Goal: Information Seeking & Learning: Learn about a topic

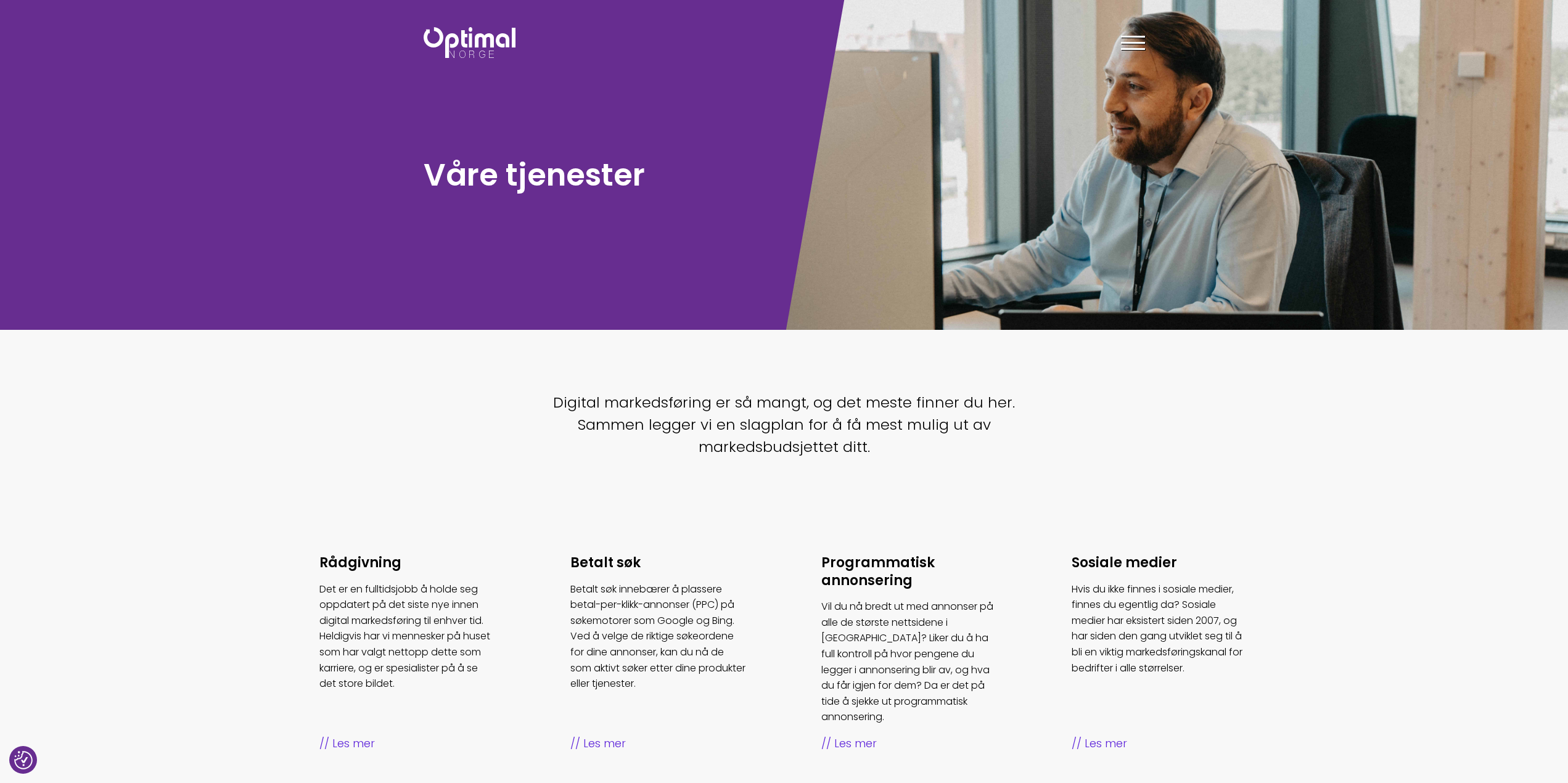
click at [1147, 32] on div "Tjenester Menneskene Om oss Kontakt oss Kundecaser Artikler Ledige stillinger F…" at bounding box center [969, 42] width 370 height 36
click at [1144, 39] on div at bounding box center [1133, 46] width 24 height 31
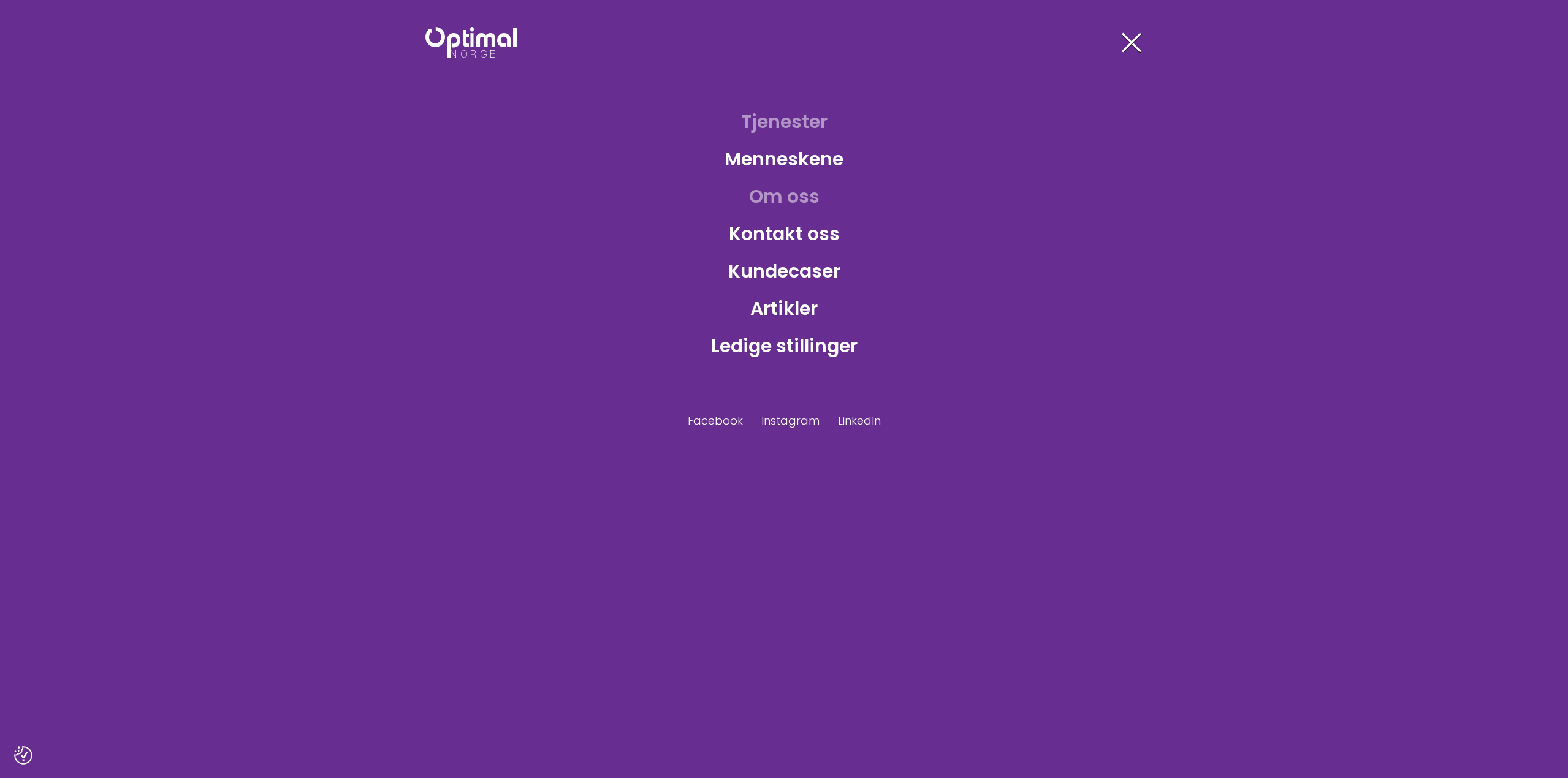
click at [788, 181] on link "Om oss" at bounding box center [784, 195] width 91 height 39
click at [779, 196] on link "Om oss" at bounding box center [784, 195] width 91 height 39
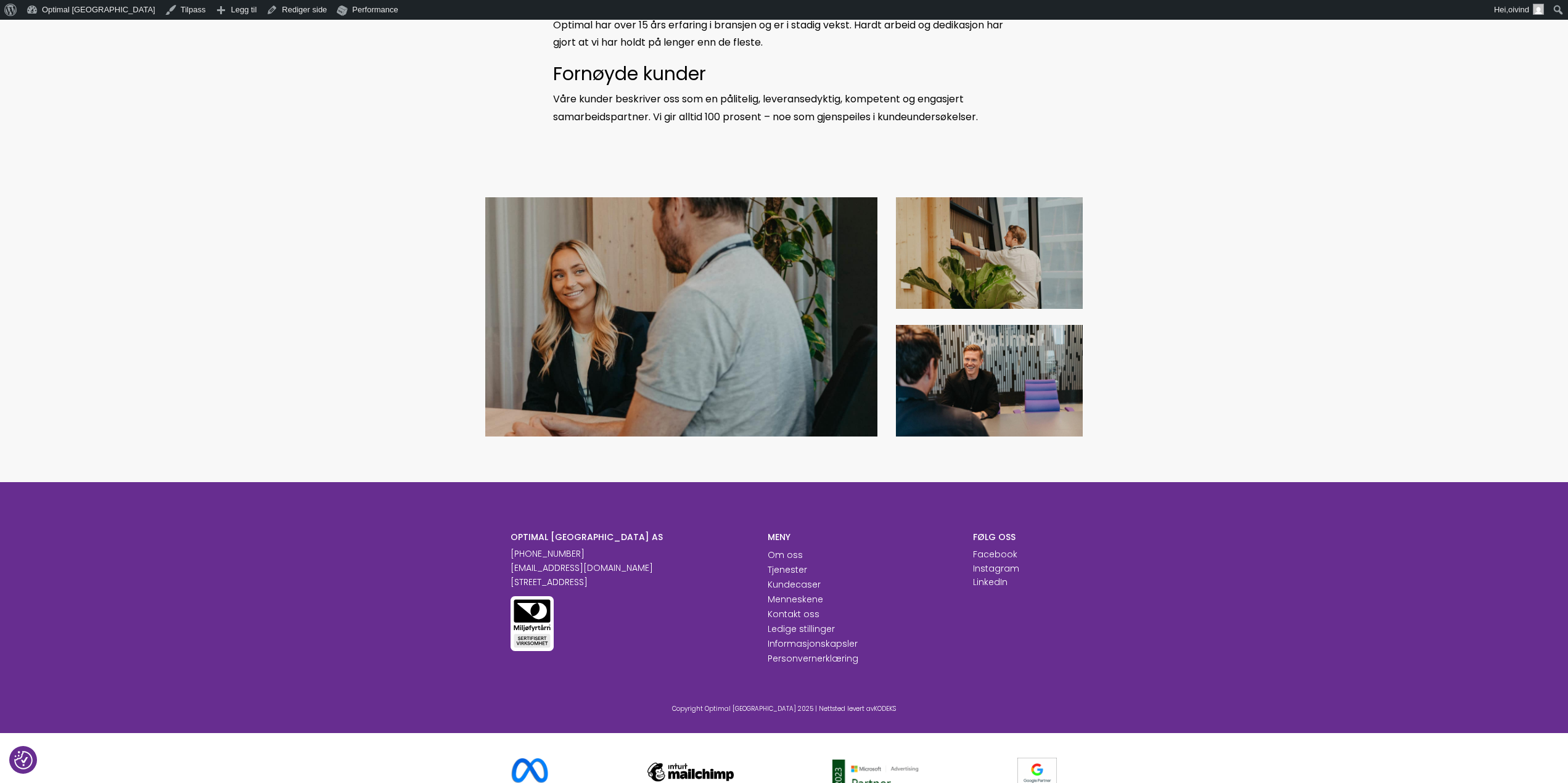
scroll to position [932, 0]
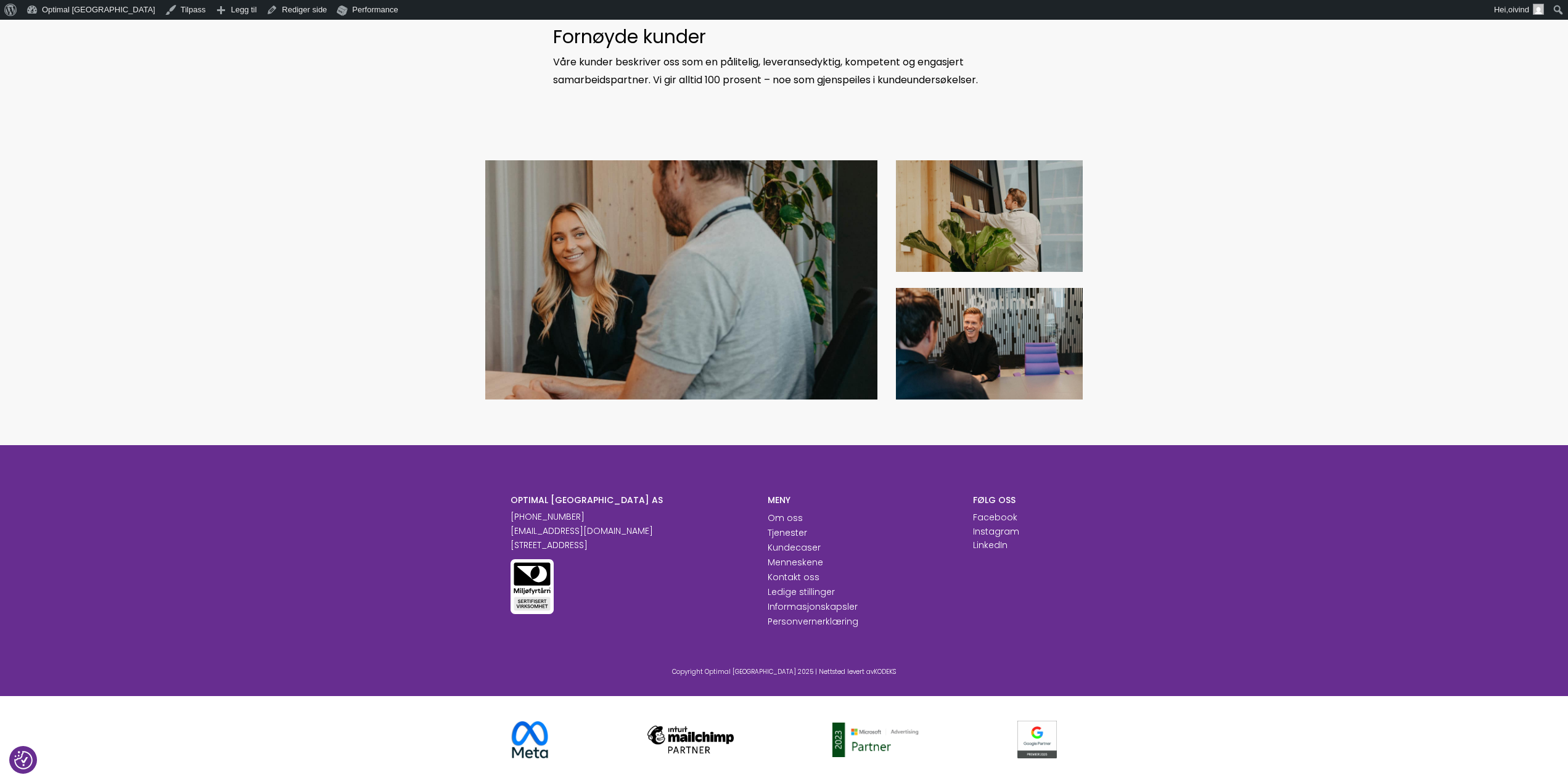
drag, startPoint x: 606, startPoint y: 548, endPoint x: 503, endPoint y: 547, distance: 103.0
click at [503, 547] on div "OPTIMAL NORGE AS +47 23 89 77 66 post@optimalnorge.no Innspurten 13A, 0663 OSLO" at bounding box center [629, 561] width 257 height 135
copy p "[STREET_ADDRESS]"
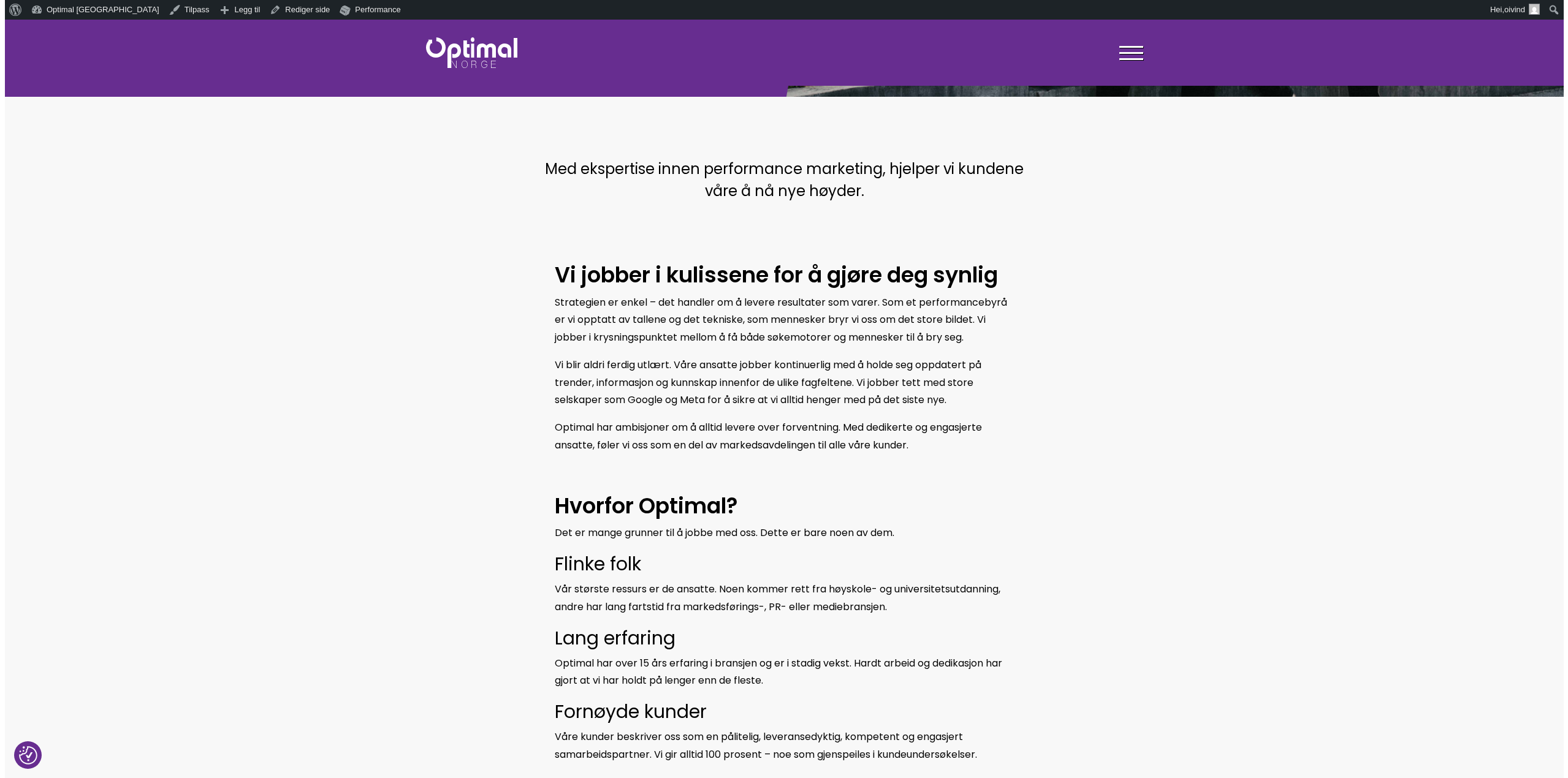
scroll to position [0, 0]
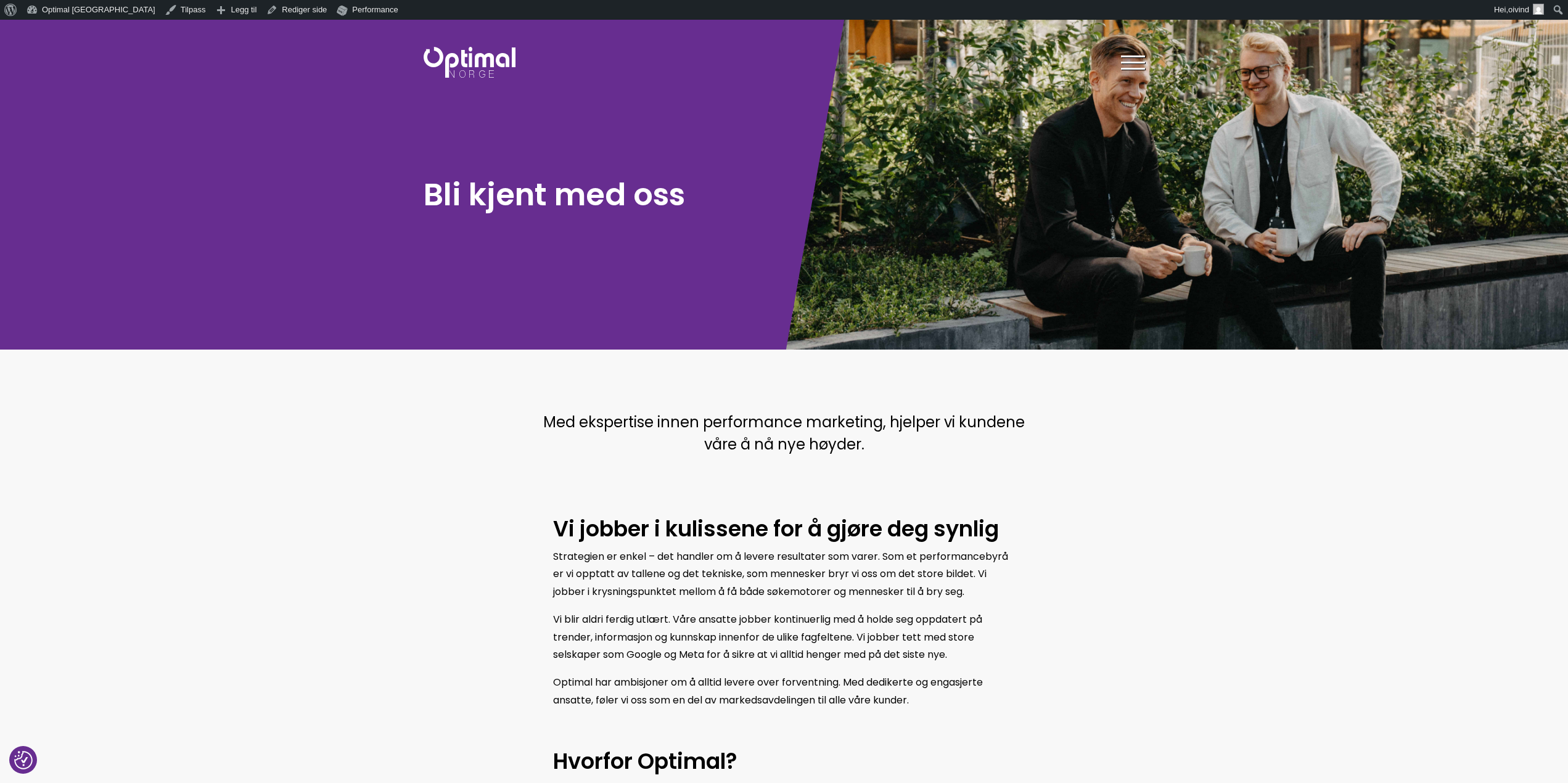
click at [1131, 70] on div at bounding box center [1133, 65] width 24 height 31
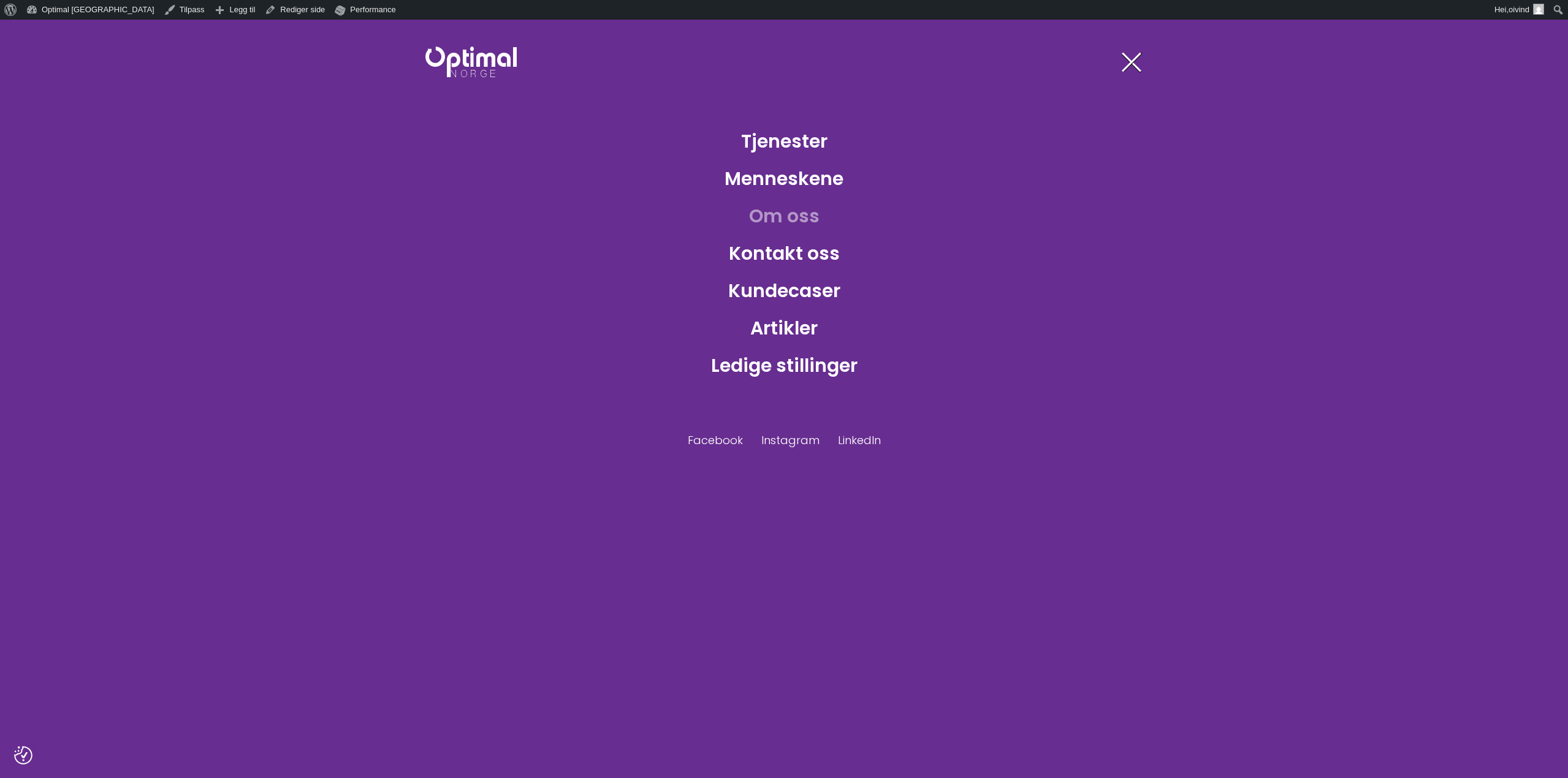
click at [1124, 63] on div at bounding box center [1130, 65] width 24 height 31
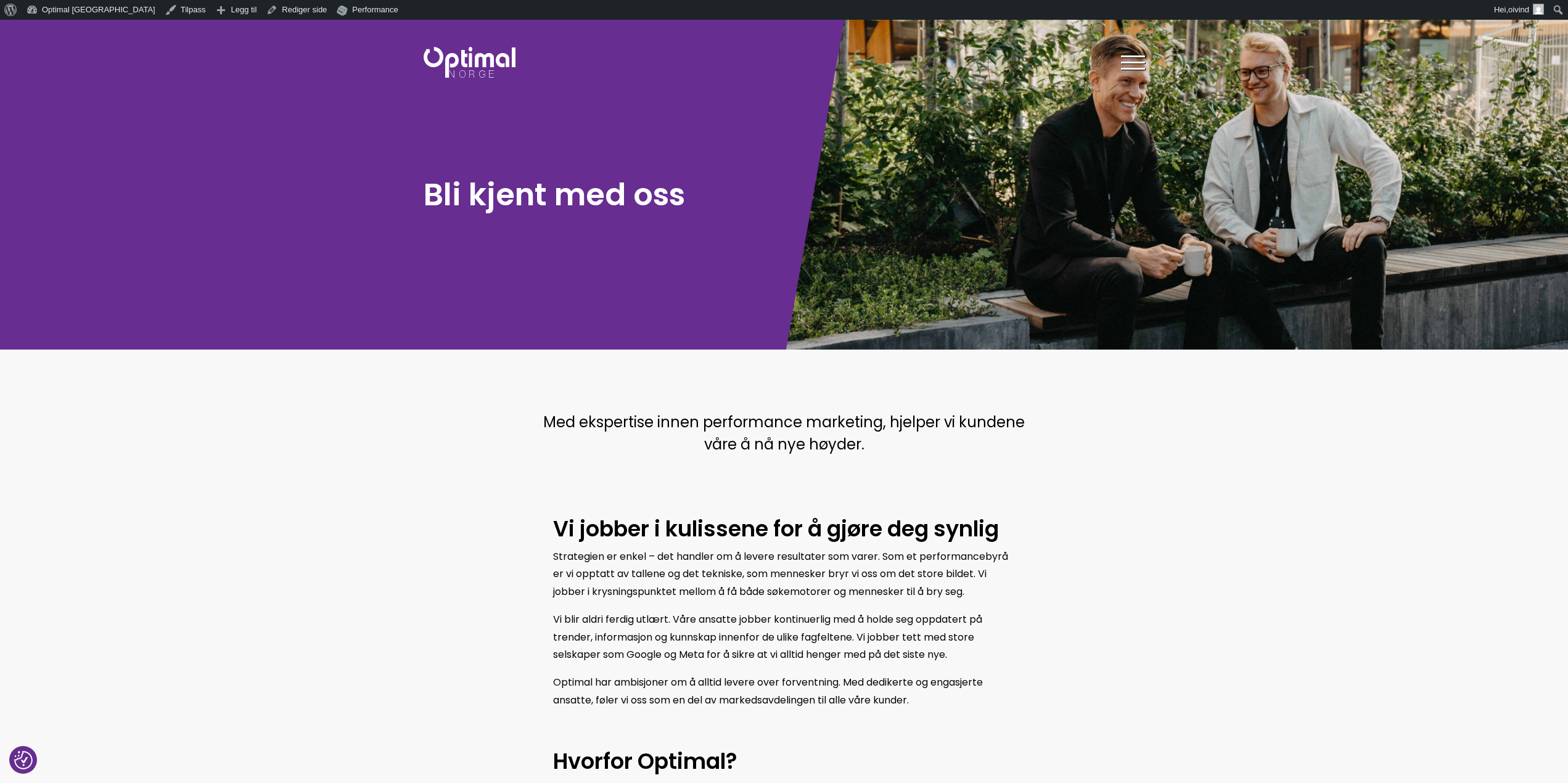
click at [1140, 64] on div at bounding box center [1133, 65] width 24 height 31
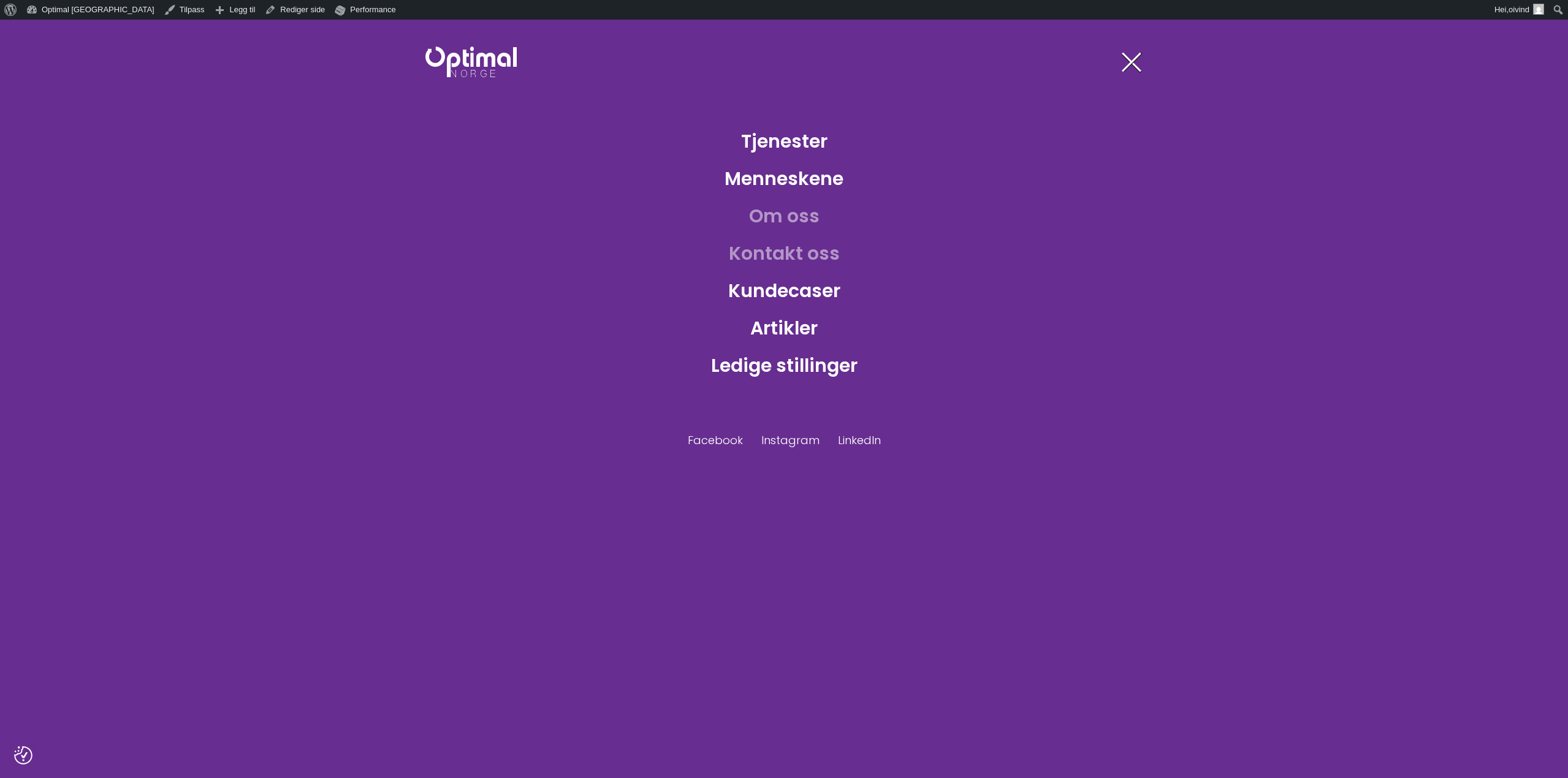
click at [779, 246] on link "Kontakt oss" at bounding box center [784, 252] width 131 height 39
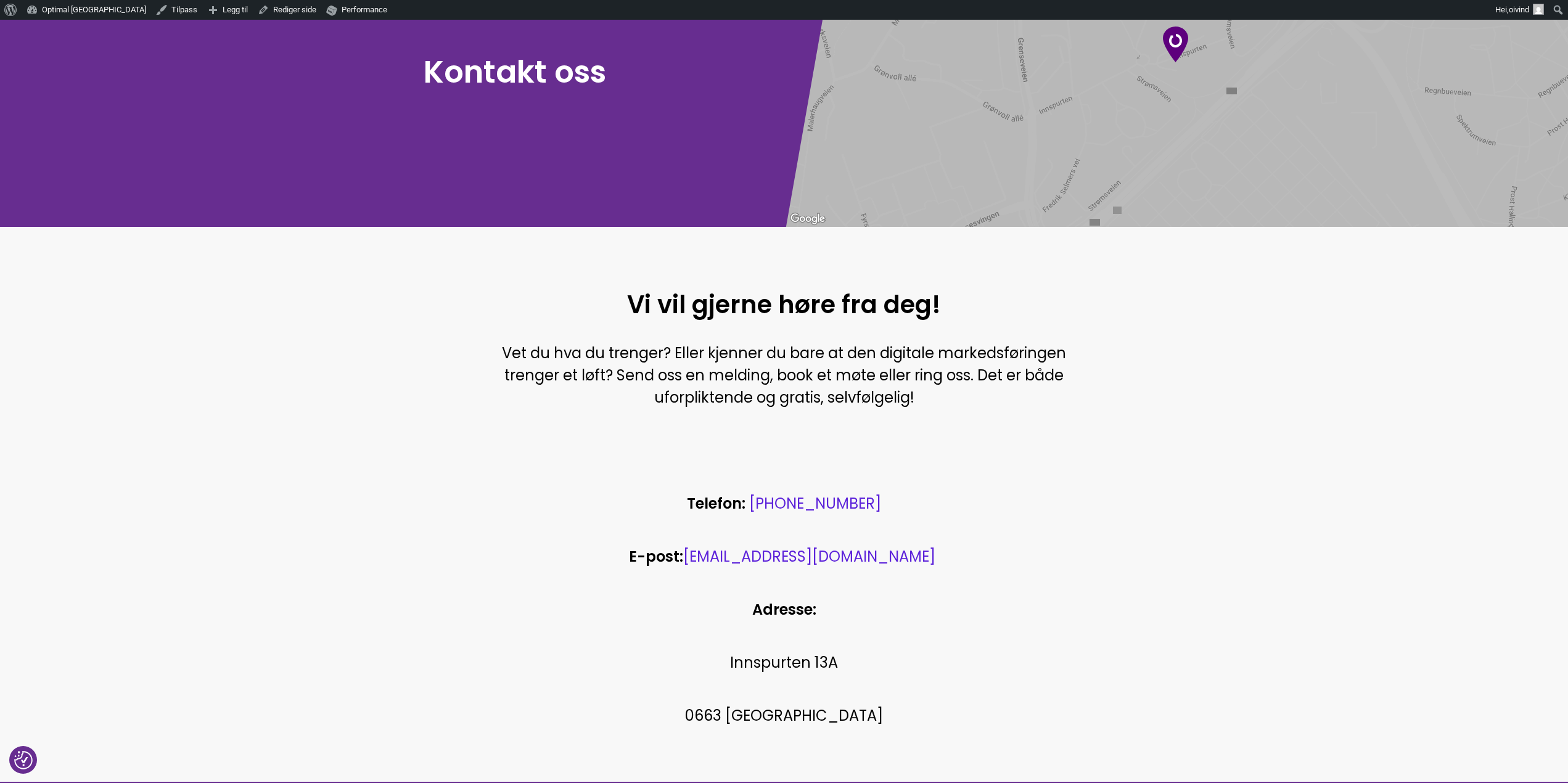
scroll to position [123, 0]
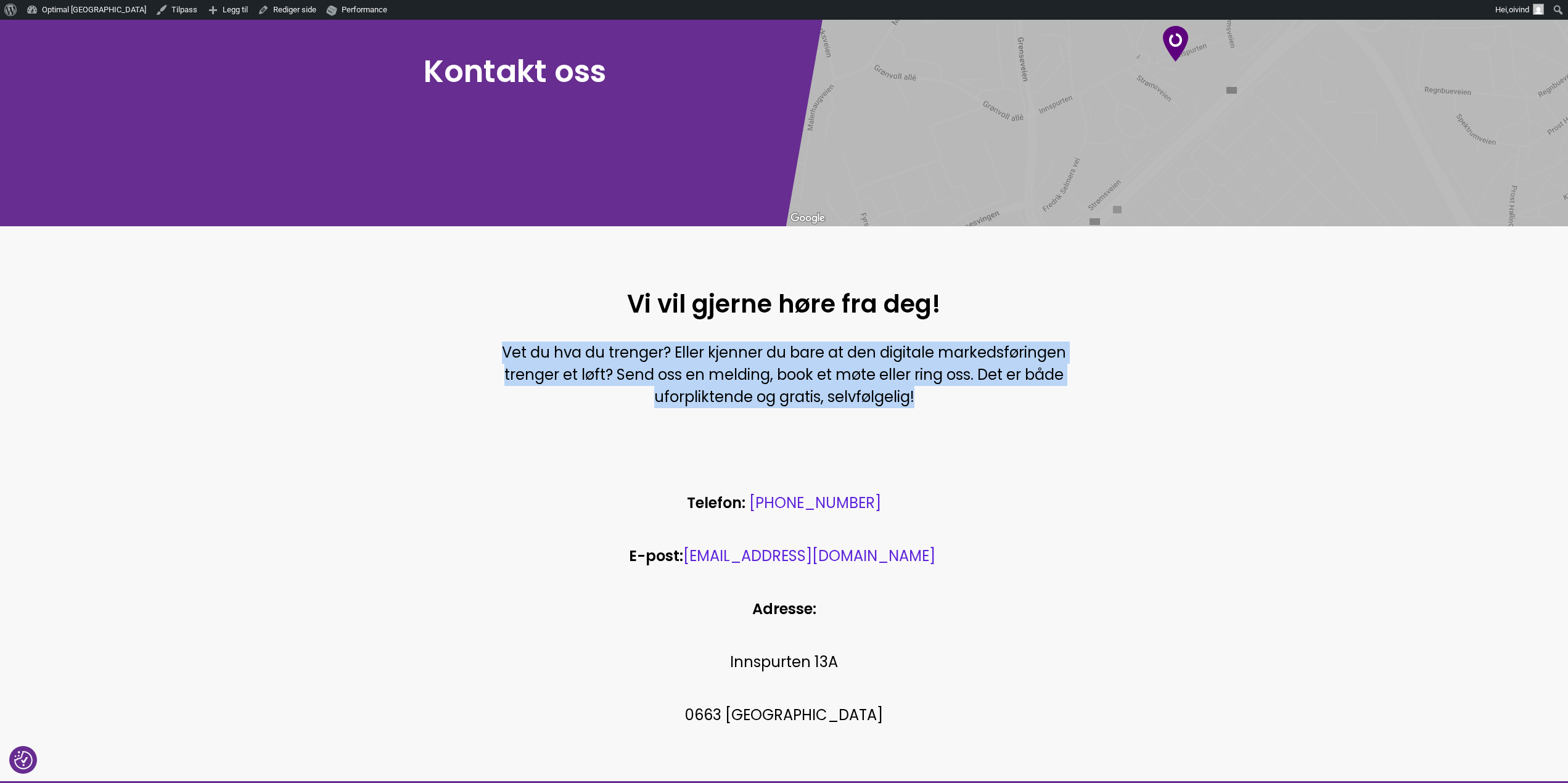
drag, startPoint x: 944, startPoint y: 401, endPoint x: 495, endPoint y: 351, distance: 451.8
click at [495, 351] on p "Vet du hva du trenger? Eller kjenner du bare at den digitale markedsføringen tr…" at bounding box center [784, 375] width 598 height 67
copy span "Vet du hva du trenger? Eller kjenner du bare at den digitale markedsføringen tr…"
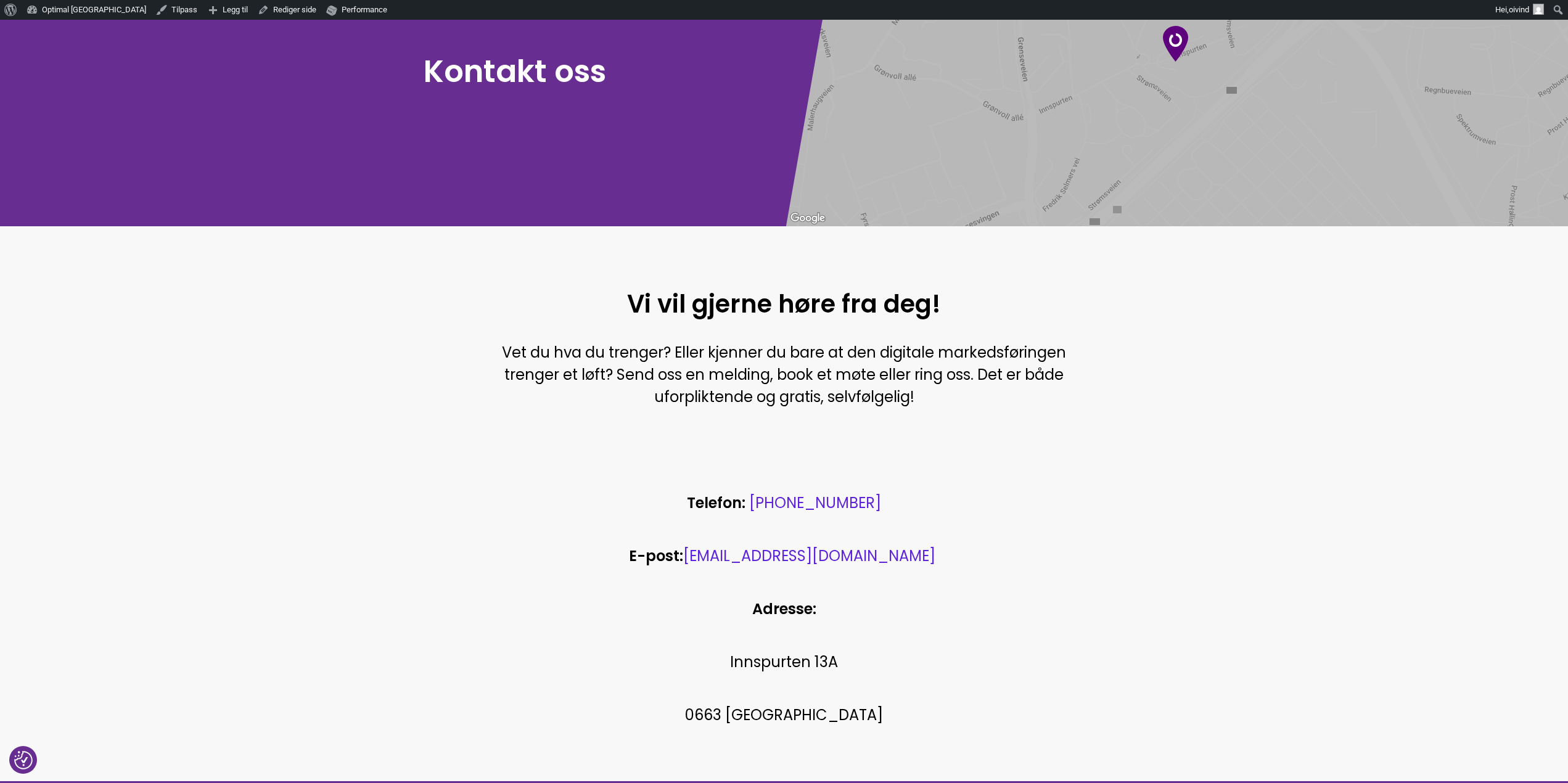
click at [814, 299] on h1 "Vi vil gjerne høre fra deg!" at bounding box center [784, 303] width 598 height 32
copy div "Vi vil gjerne høre fra deg!"
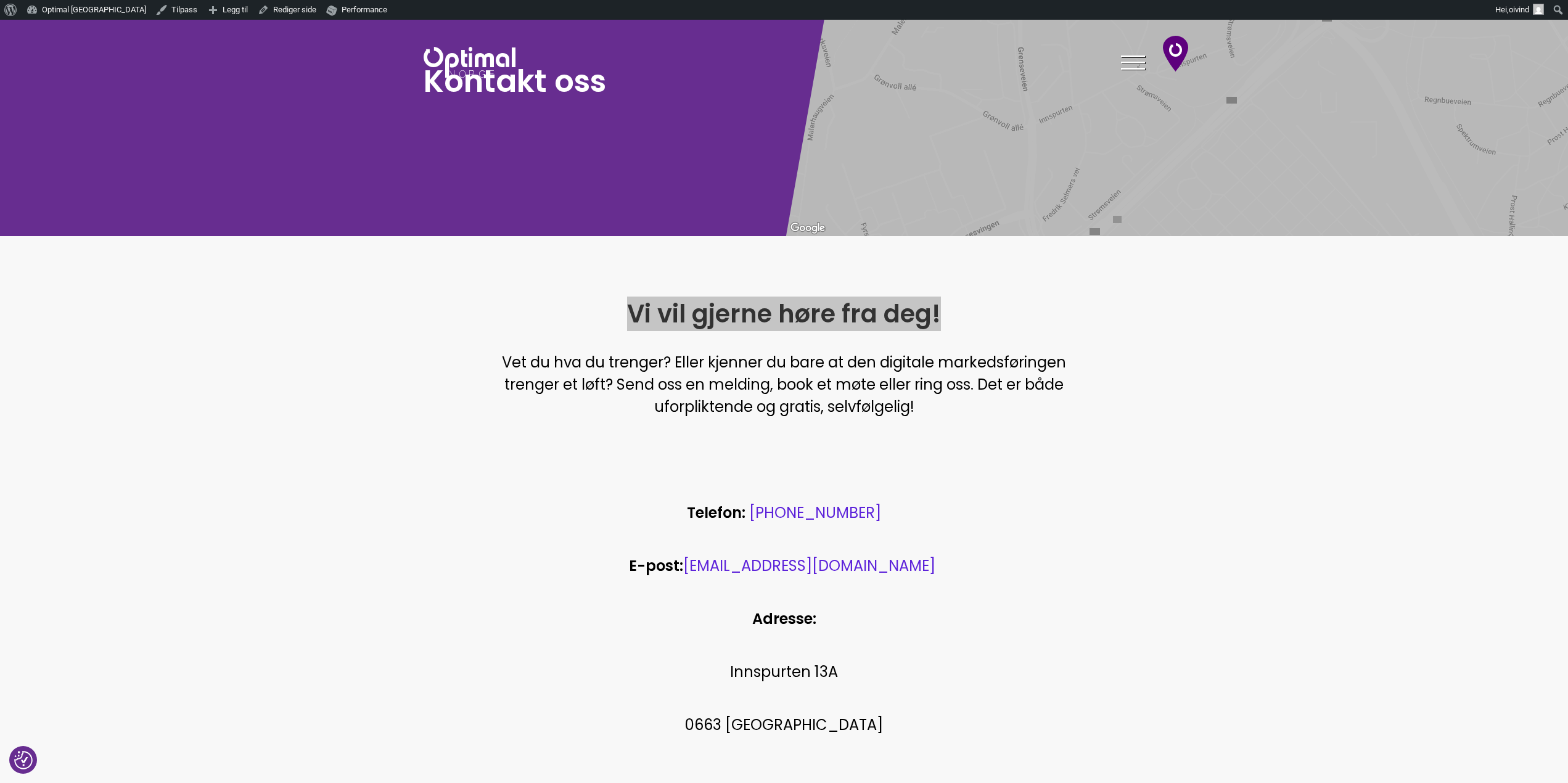
scroll to position [370, 0]
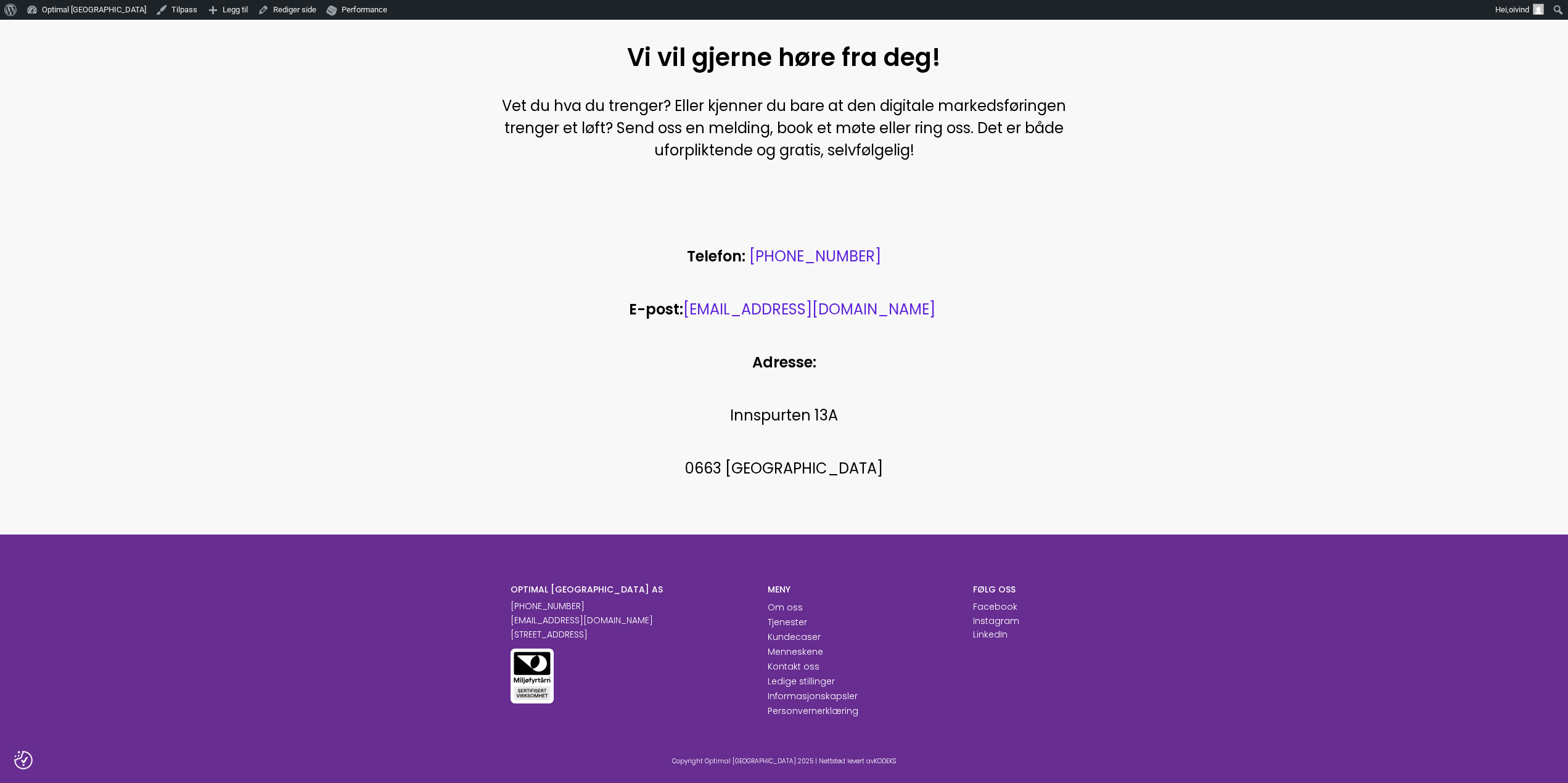
click at [913, 462] on p "0663 Oslo" at bounding box center [784, 468] width 598 height 22
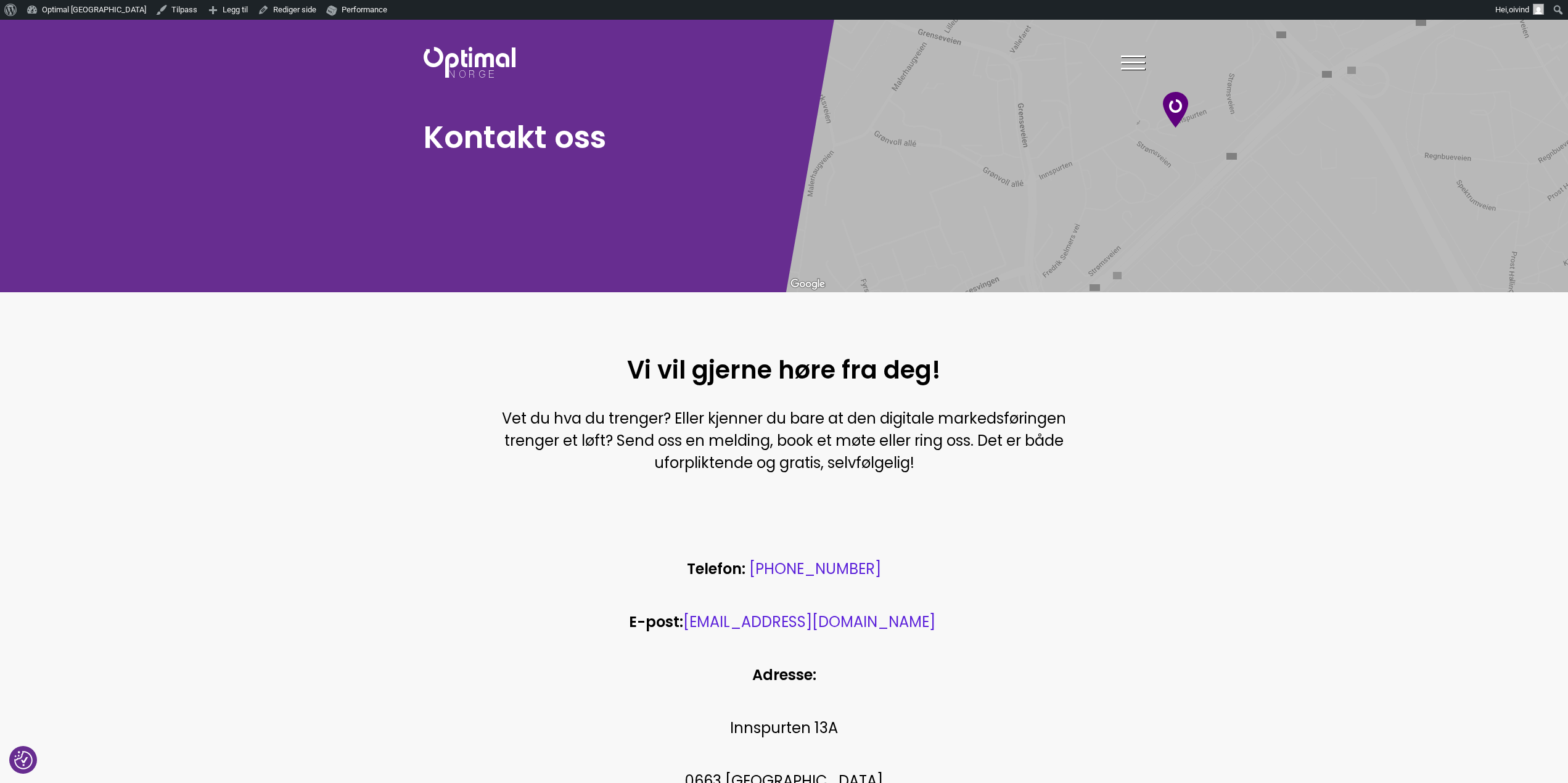
scroll to position [0, 0]
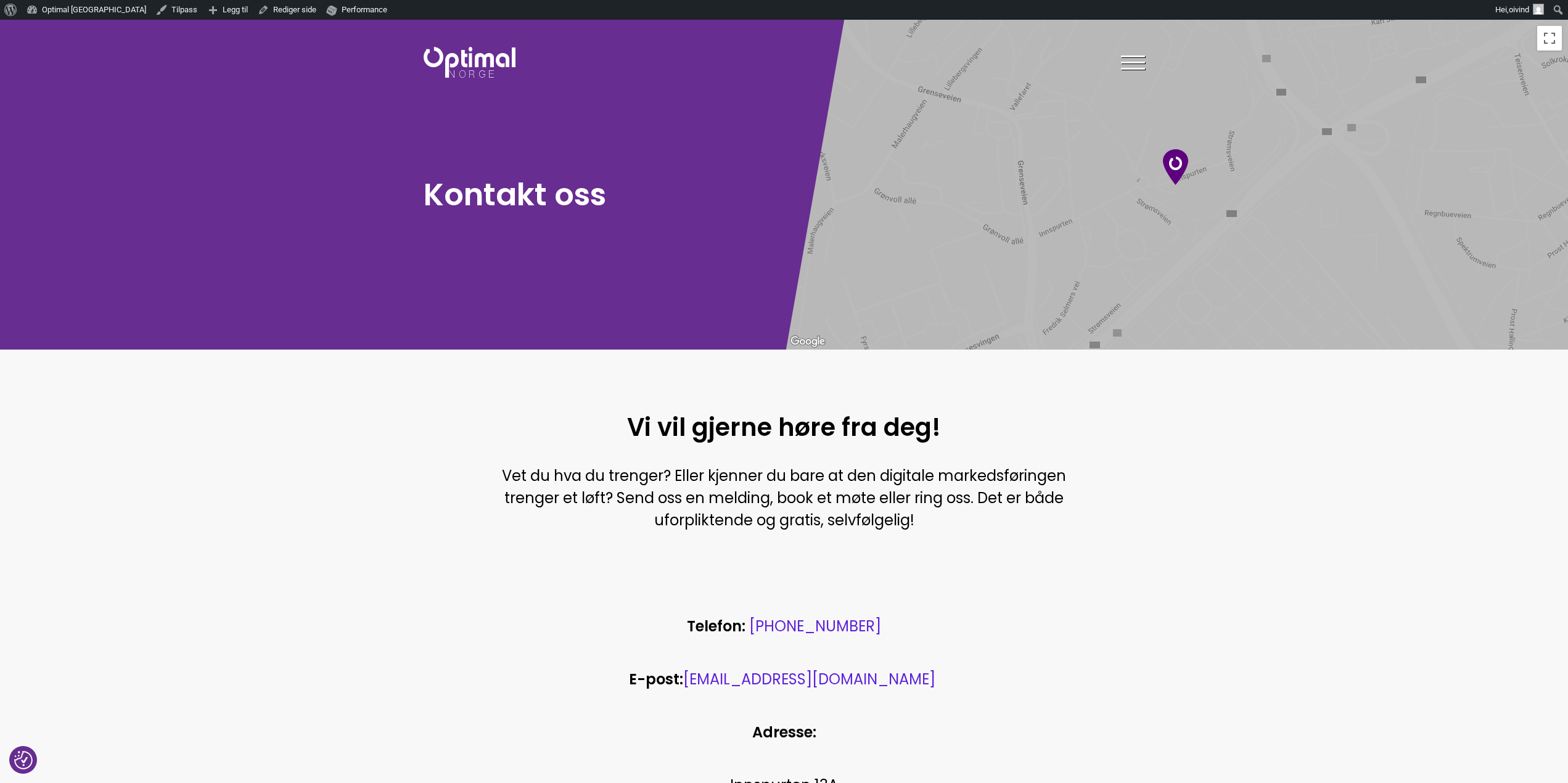
click at [451, 69] on img at bounding box center [469, 62] width 92 height 31
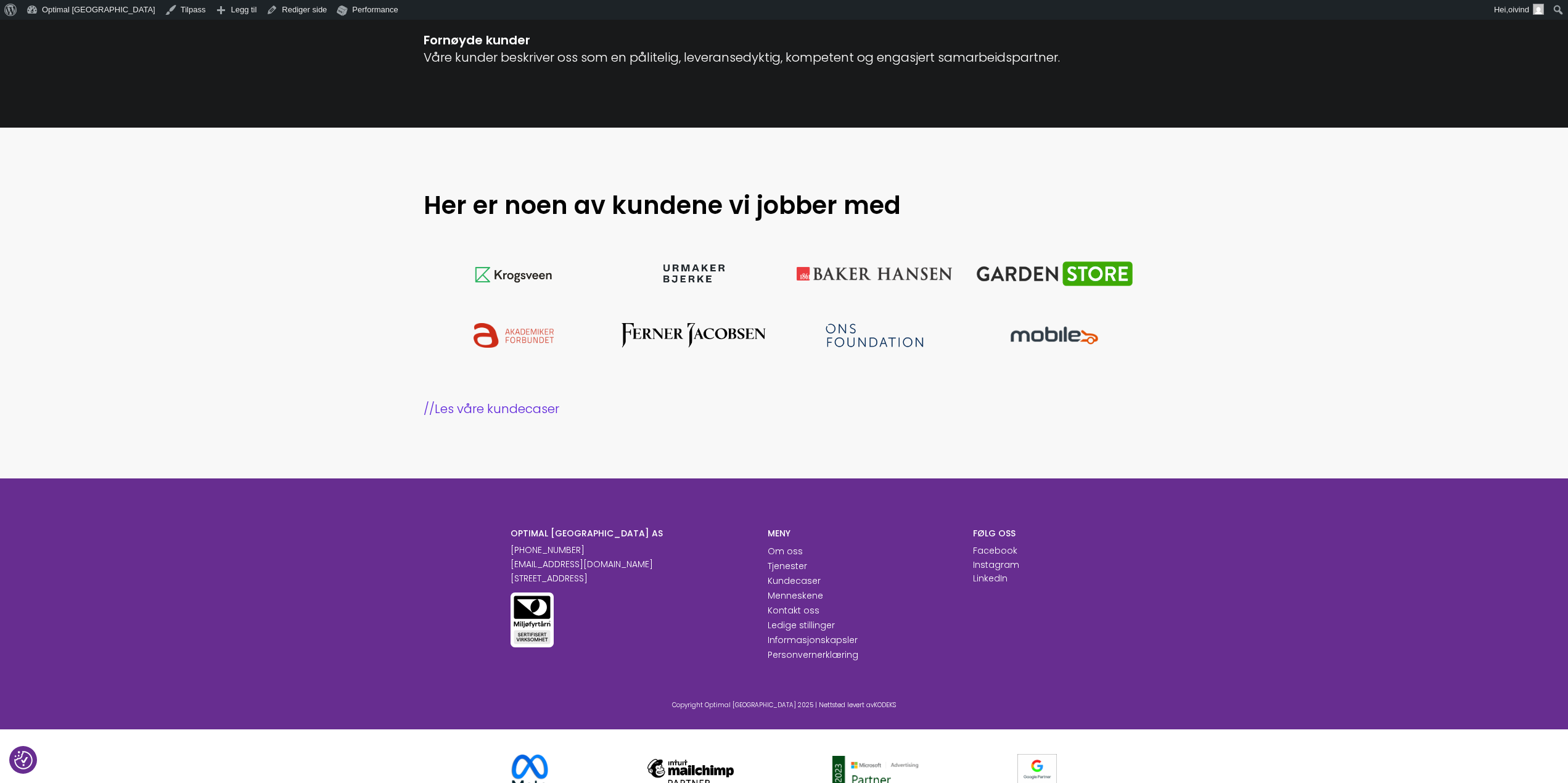
scroll to position [1076, 0]
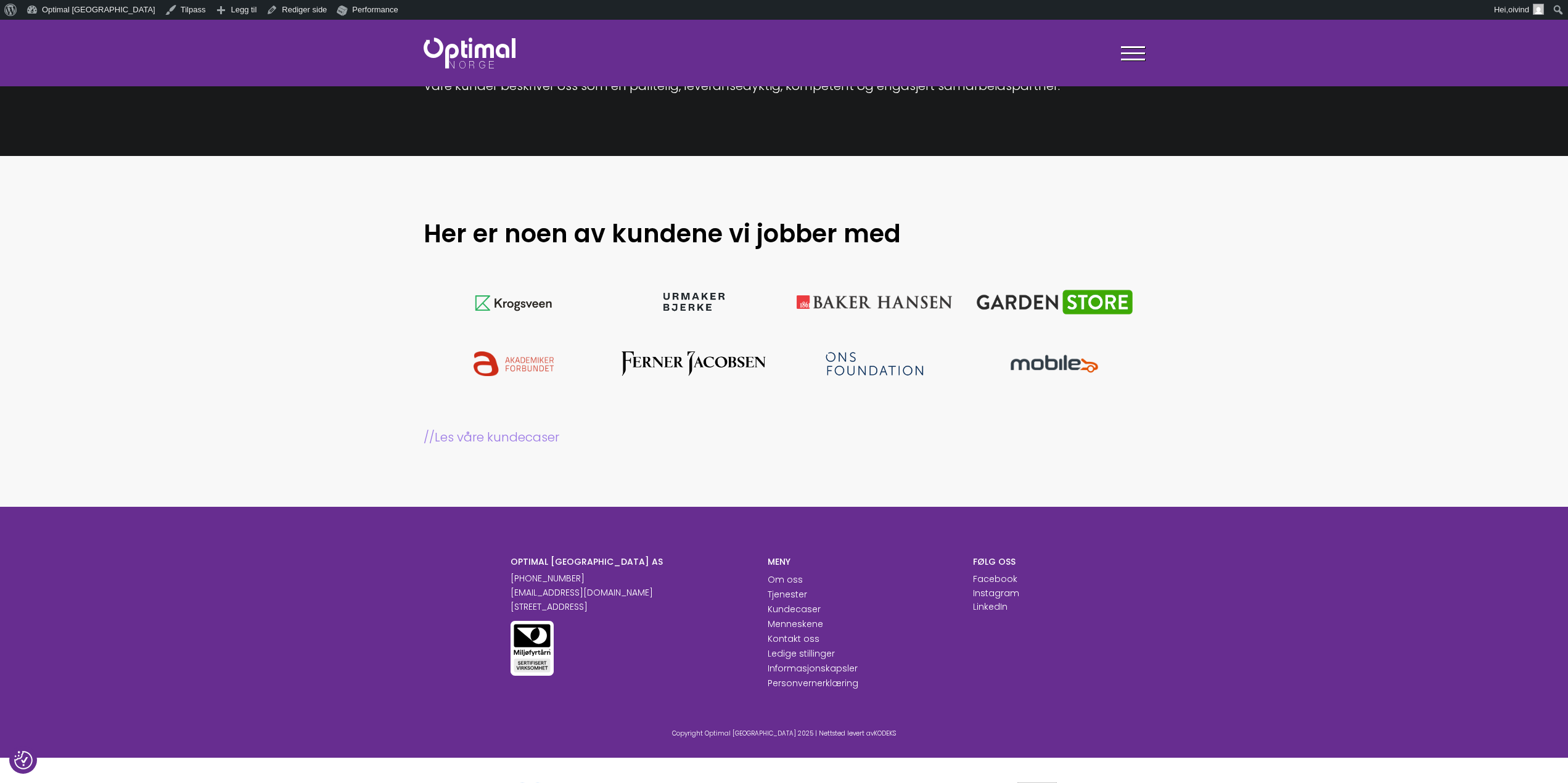
click at [509, 437] on link "// Les våre kundecaser" at bounding box center [784, 437] width 722 height 17
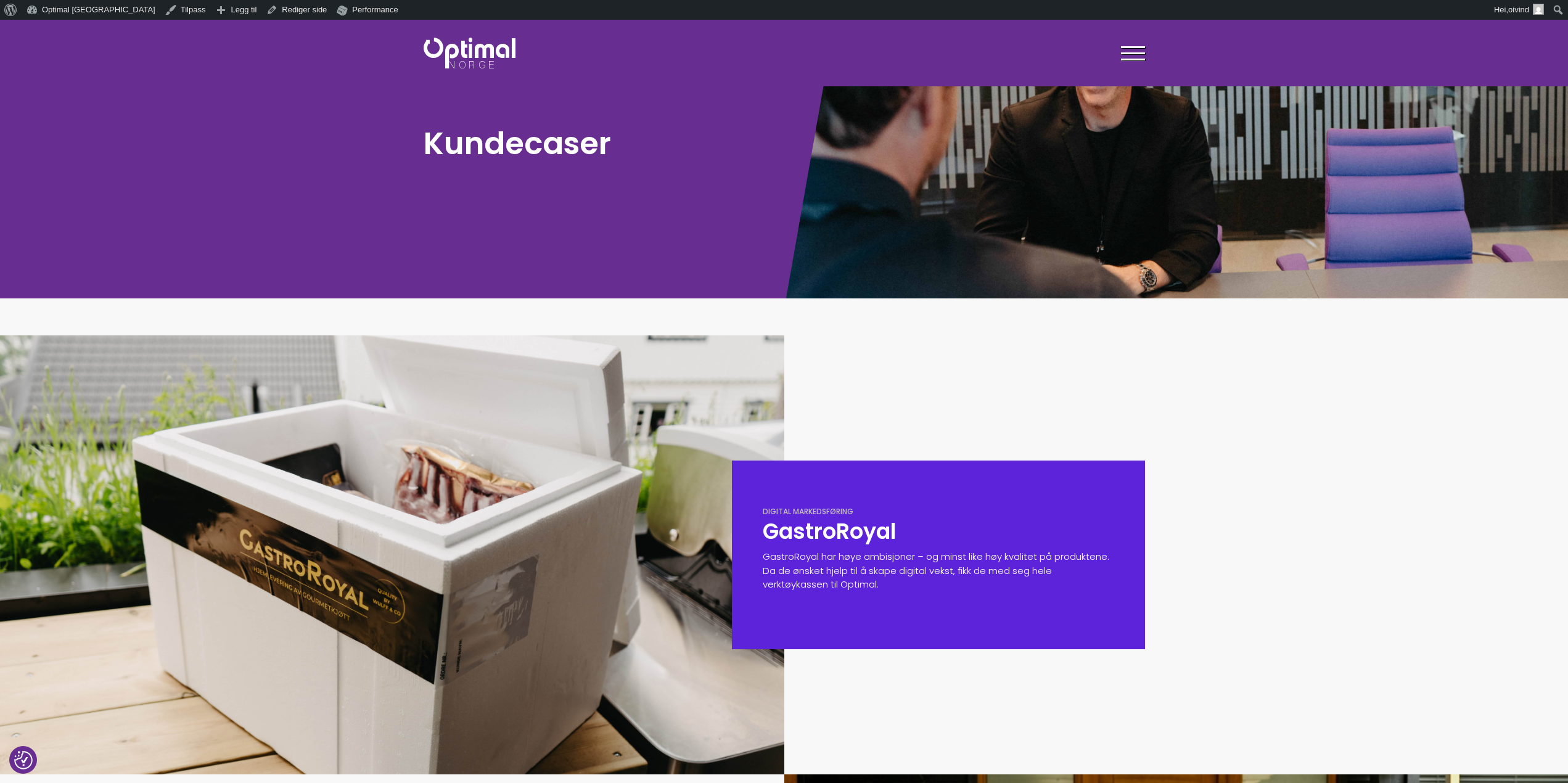
scroll to position [308, 0]
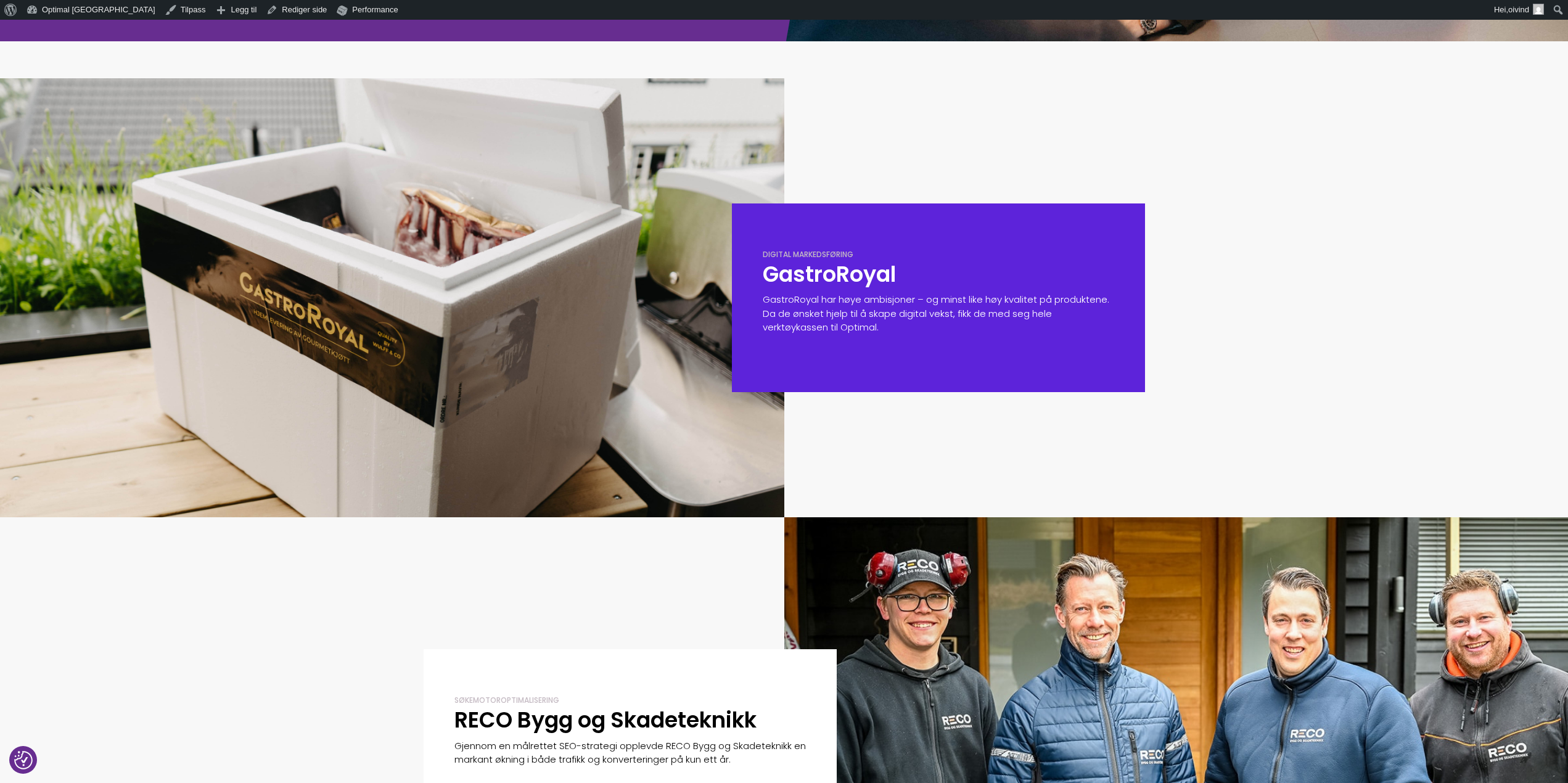
click at [837, 286] on h2 "GastroRoyal" at bounding box center [938, 274] width 352 height 28
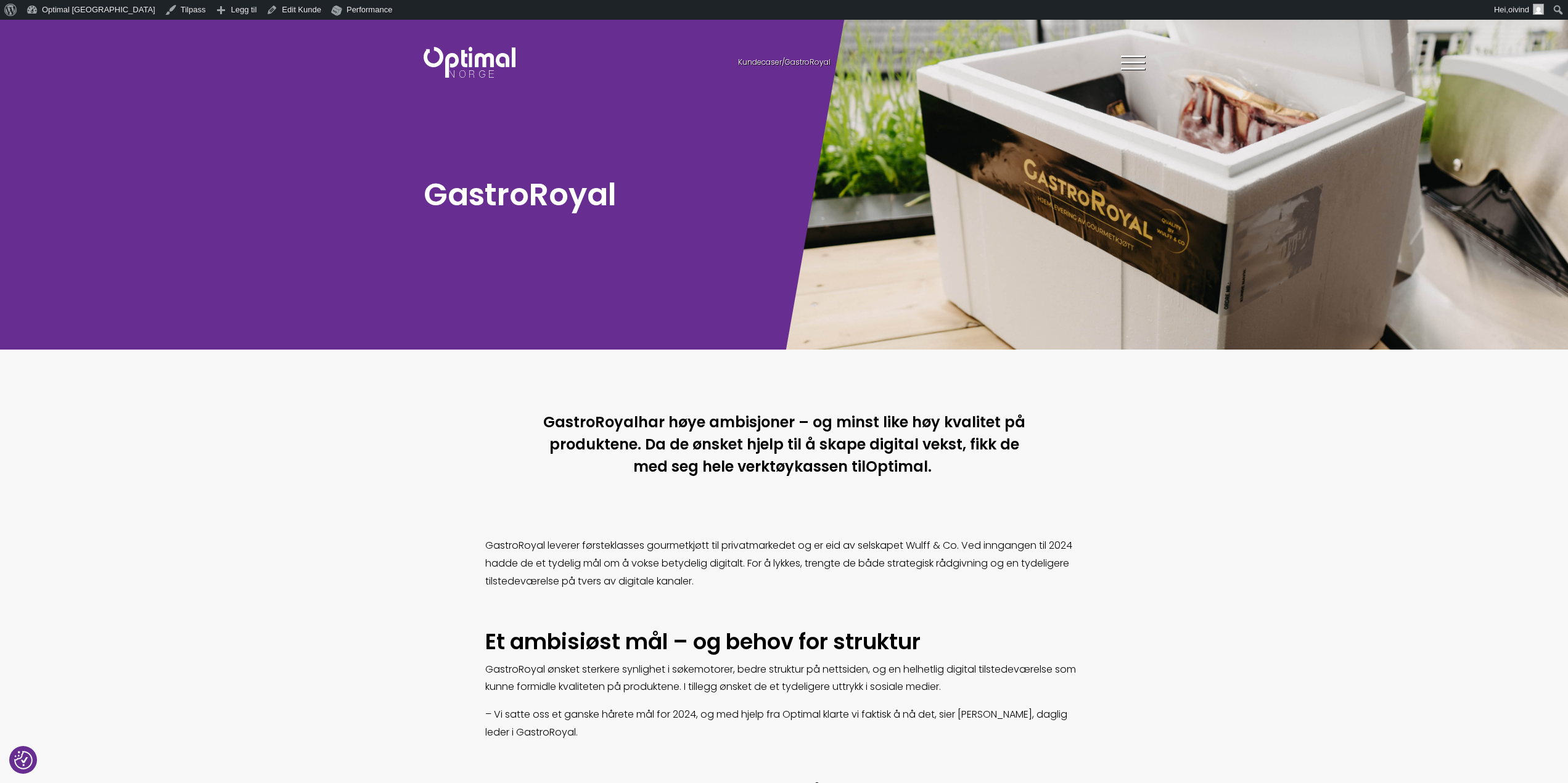
click at [1128, 57] on span at bounding box center [1133, 56] width 24 height 2
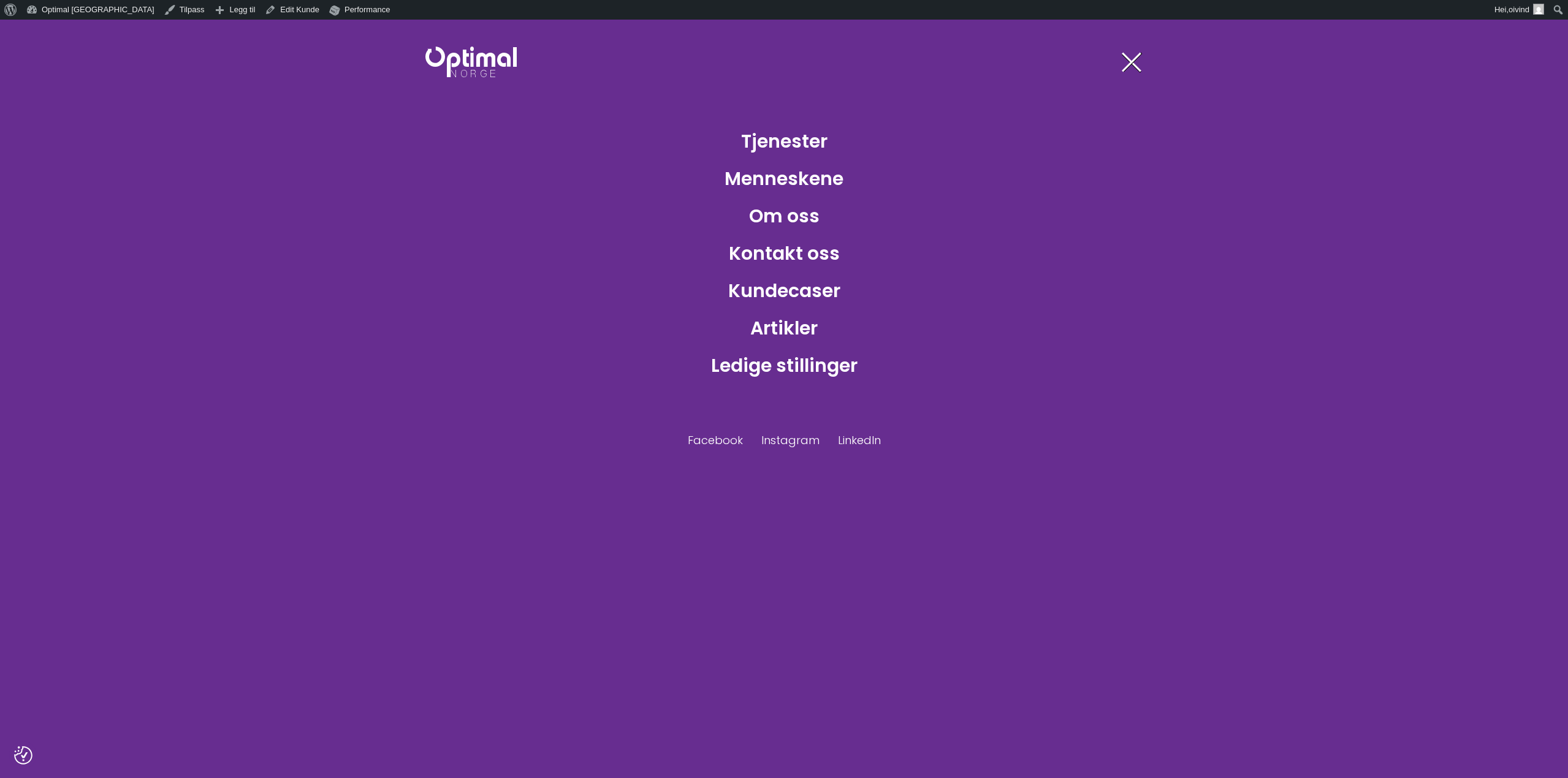
click at [469, 64] on img at bounding box center [471, 62] width 91 height 31
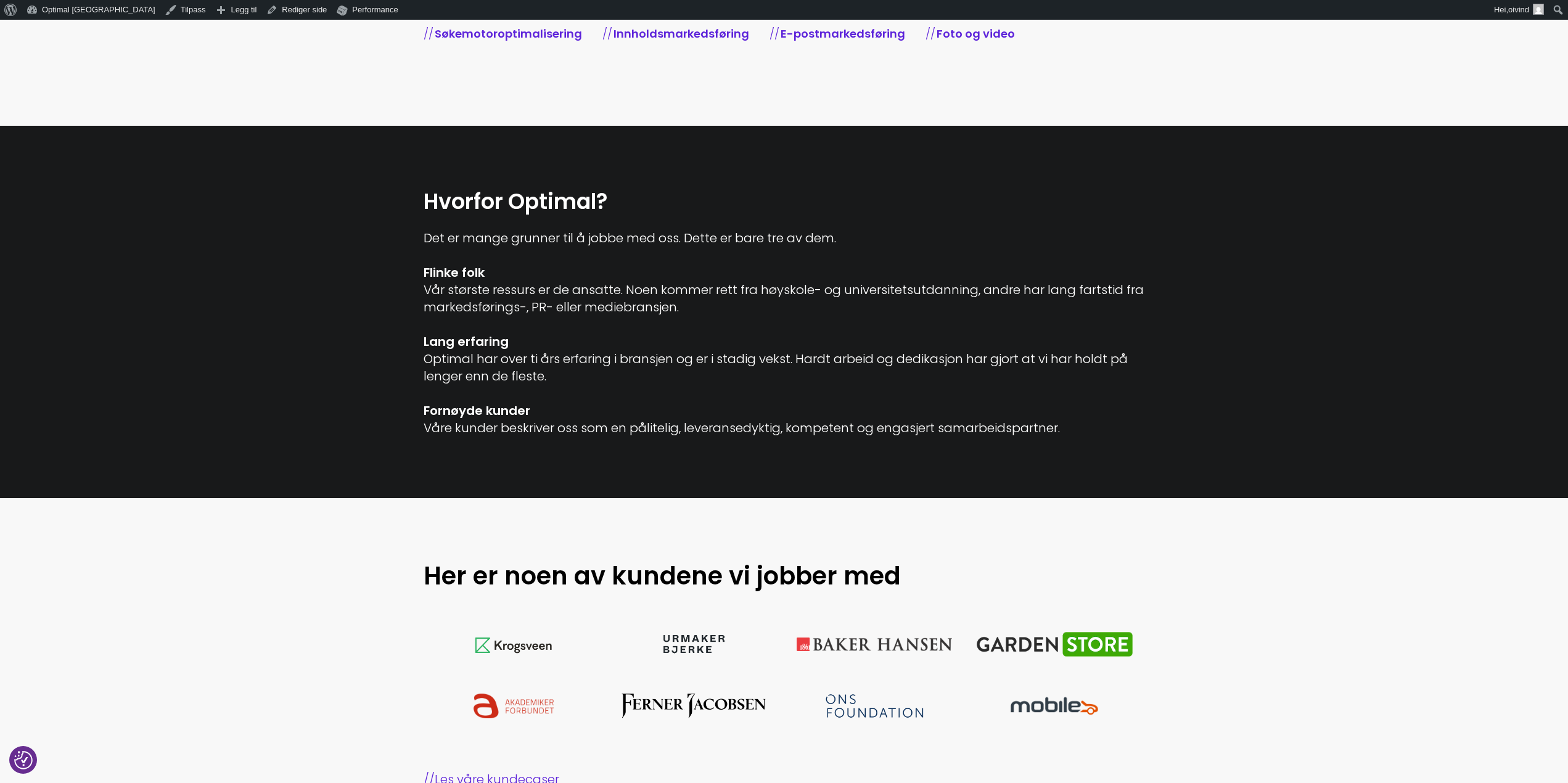
scroll to position [740, 0]
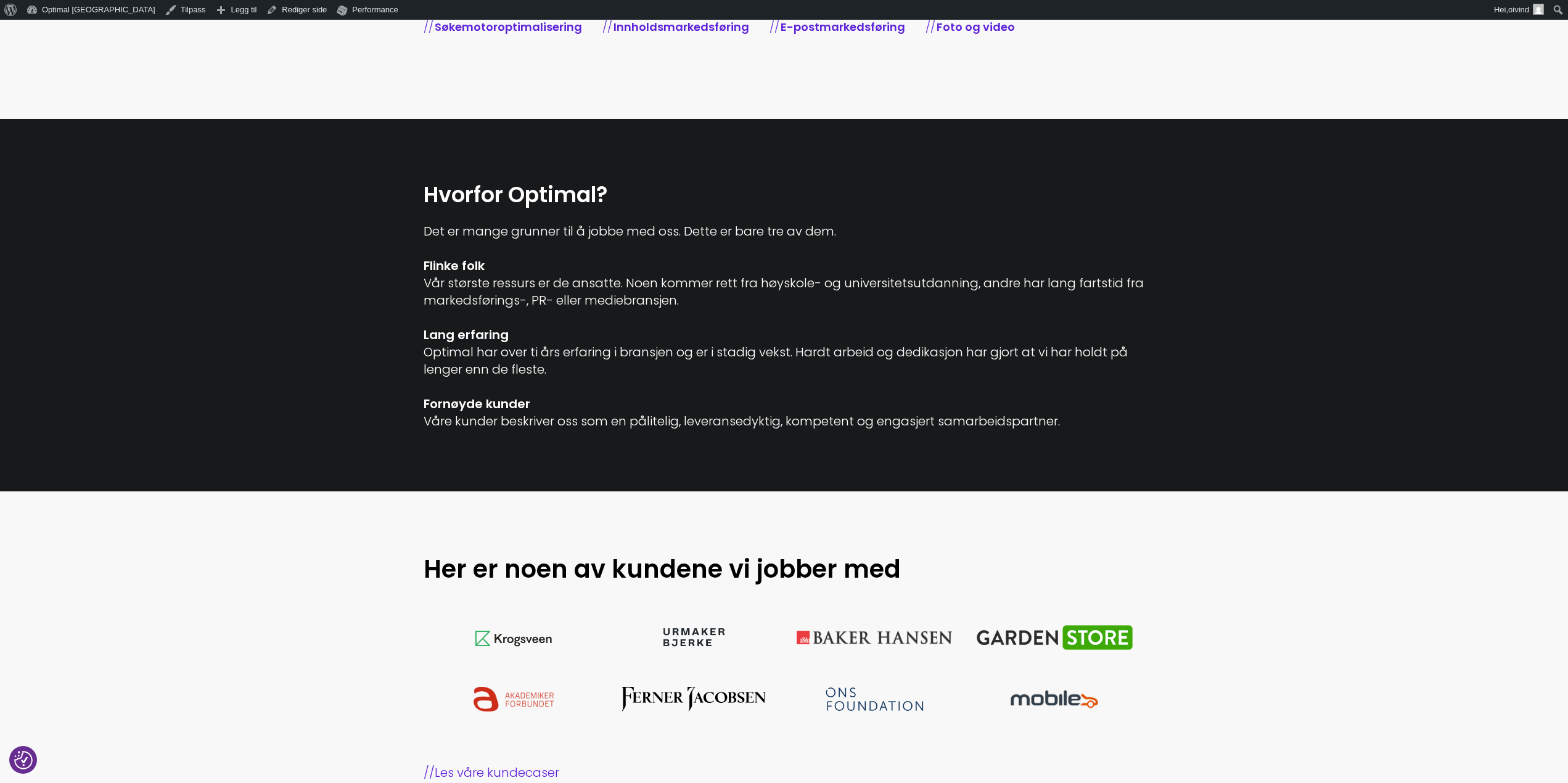
click at [698, 376] on div "Det er mange grunner til å jobbe med oss. Dette er bare tre av dem. Flinke folk…" at bounding box center [784, 327] width 722 height 207
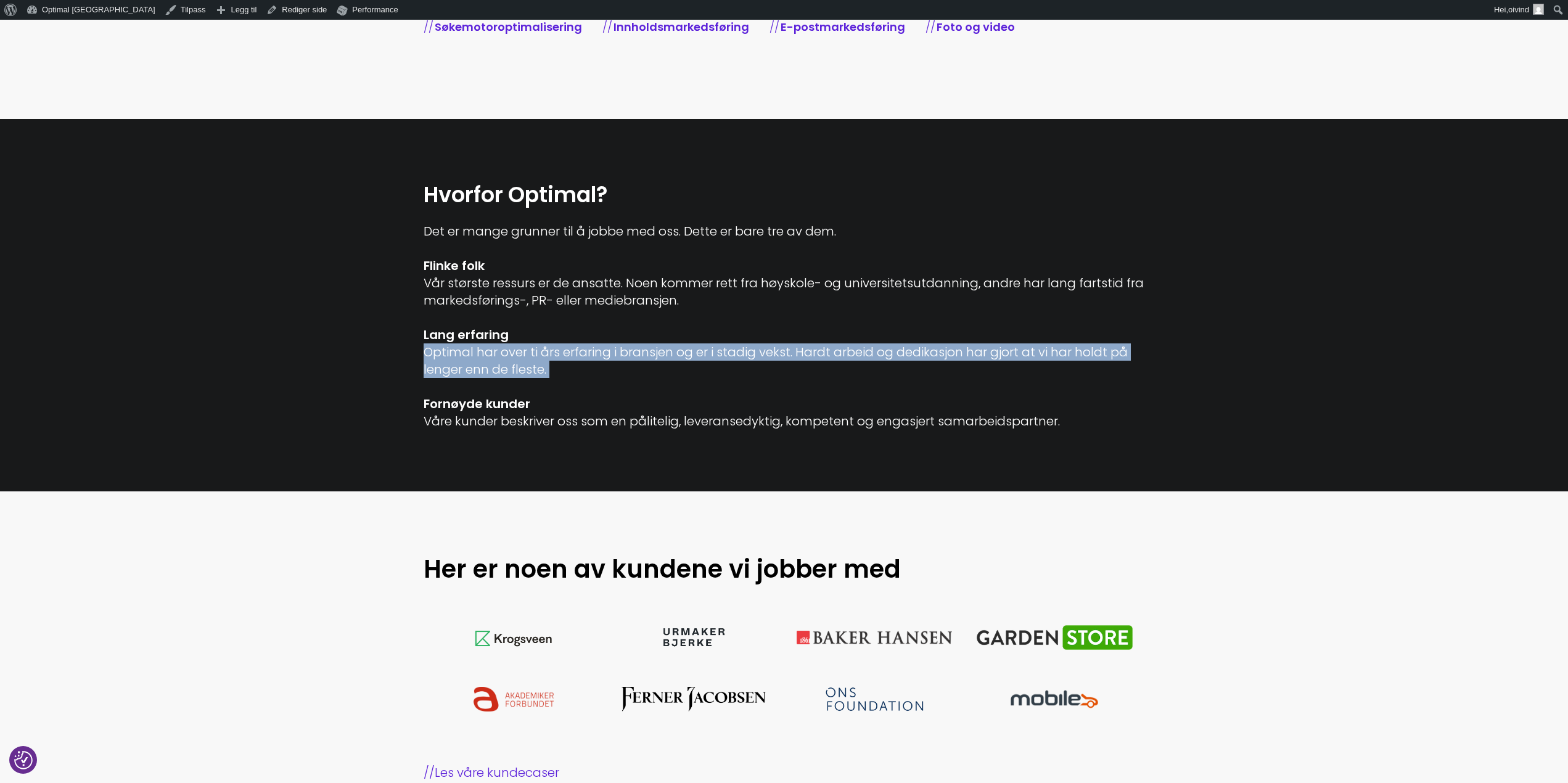
drag, startPoint x: 976, startPoint y: 423, endPoint x: 361, endPoint y: 195, distance: 655.9
click at [361, 195] on section "Hvorfor Optimal? Det er mange grunner til å jobbe med oss. Dette er bare tre av…" at bounding box center [784, 305] width 1568 height 373
copy div "Hvorfor Optimal? Det er mange grunner til å jobbe med oss. Dette er bare tre av…"
click at [742, 302] on div "Det er mange grunner til å jobbe med oss. Dette er bare tre av dem. Flinke folk…" at bounding box center [784, 327] width 722 height 207
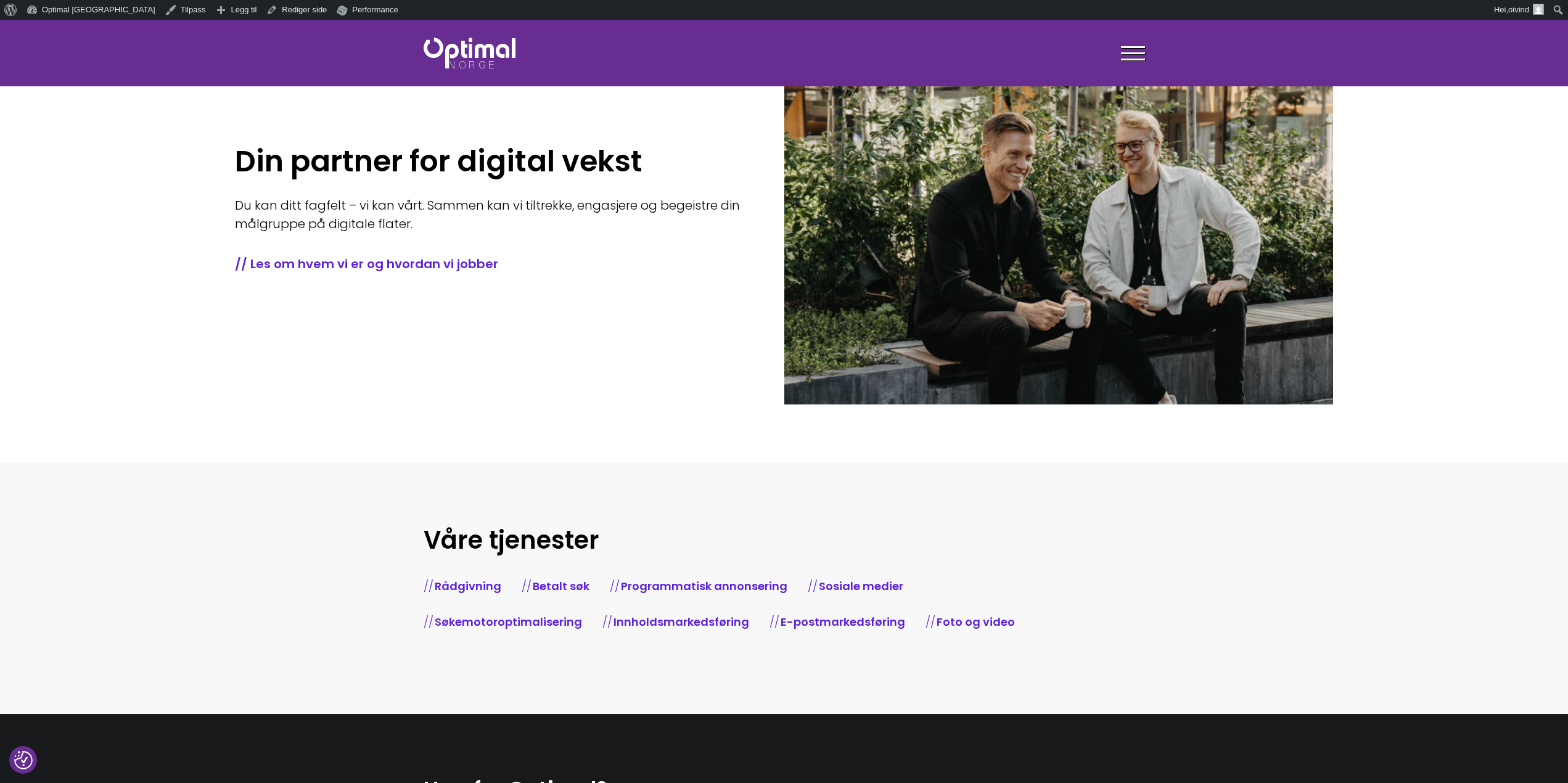
scroll to position [123, 0]
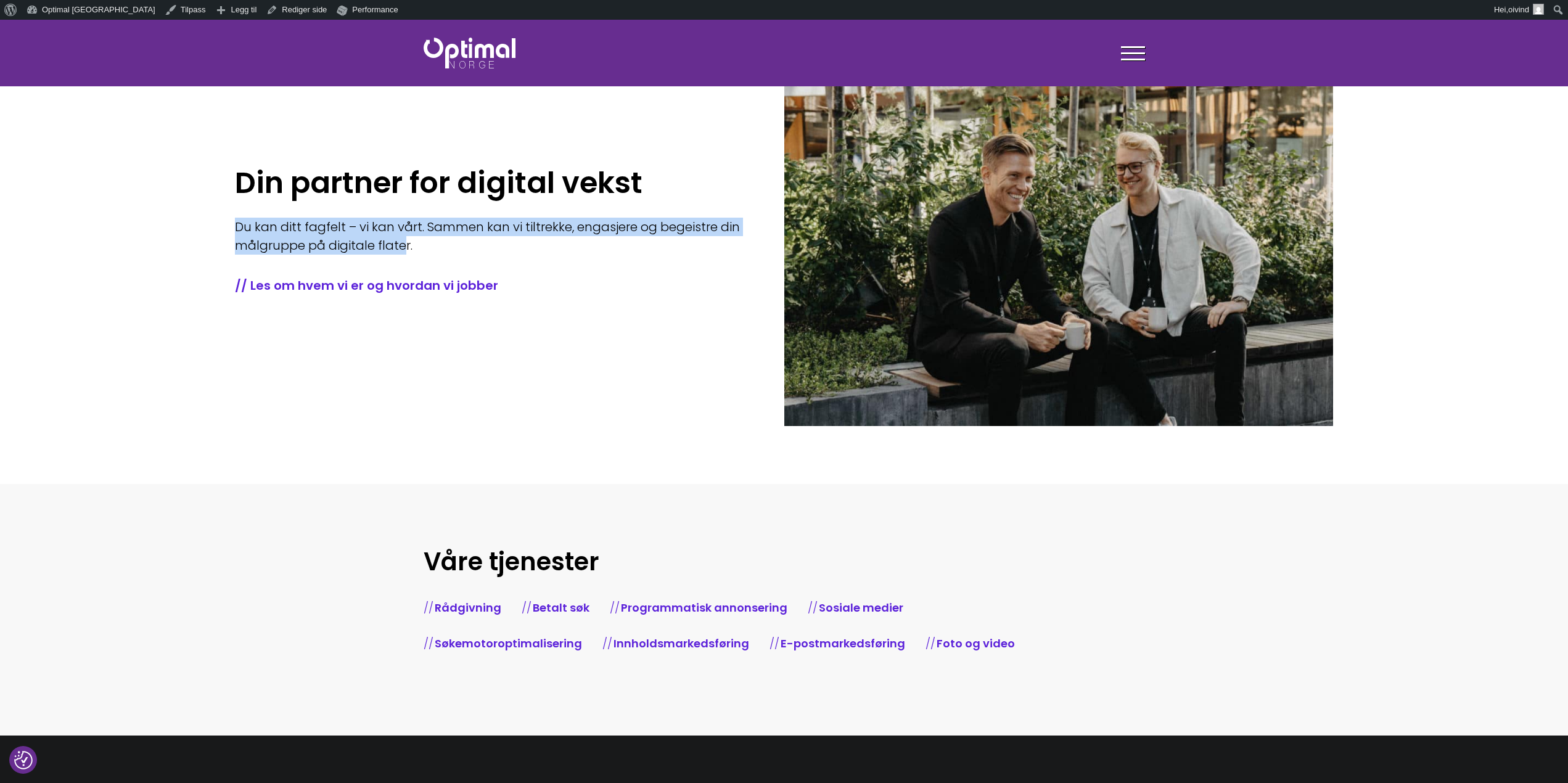
drag, startPoint x: 403, startPoint y: 250, endPoint x: 190, endPoint y: 223, distance: 214.7
click at [190, 223] on section "Din partner for digital vekst Du kan ditt fagfelt – vi kan vårt. Sammen kan vi …" at bounding box center [784, 190] width 1568 height 587
copy p "Du kan ditt fagfelt – vi kan vårt. Sammen kan vi tiltrekke, engasjere og begeis…"
click at [467, 288] on link "// Les om hvem vi er og hvordan vi jobber" at bounding box center [490, 286] width 512 height 17
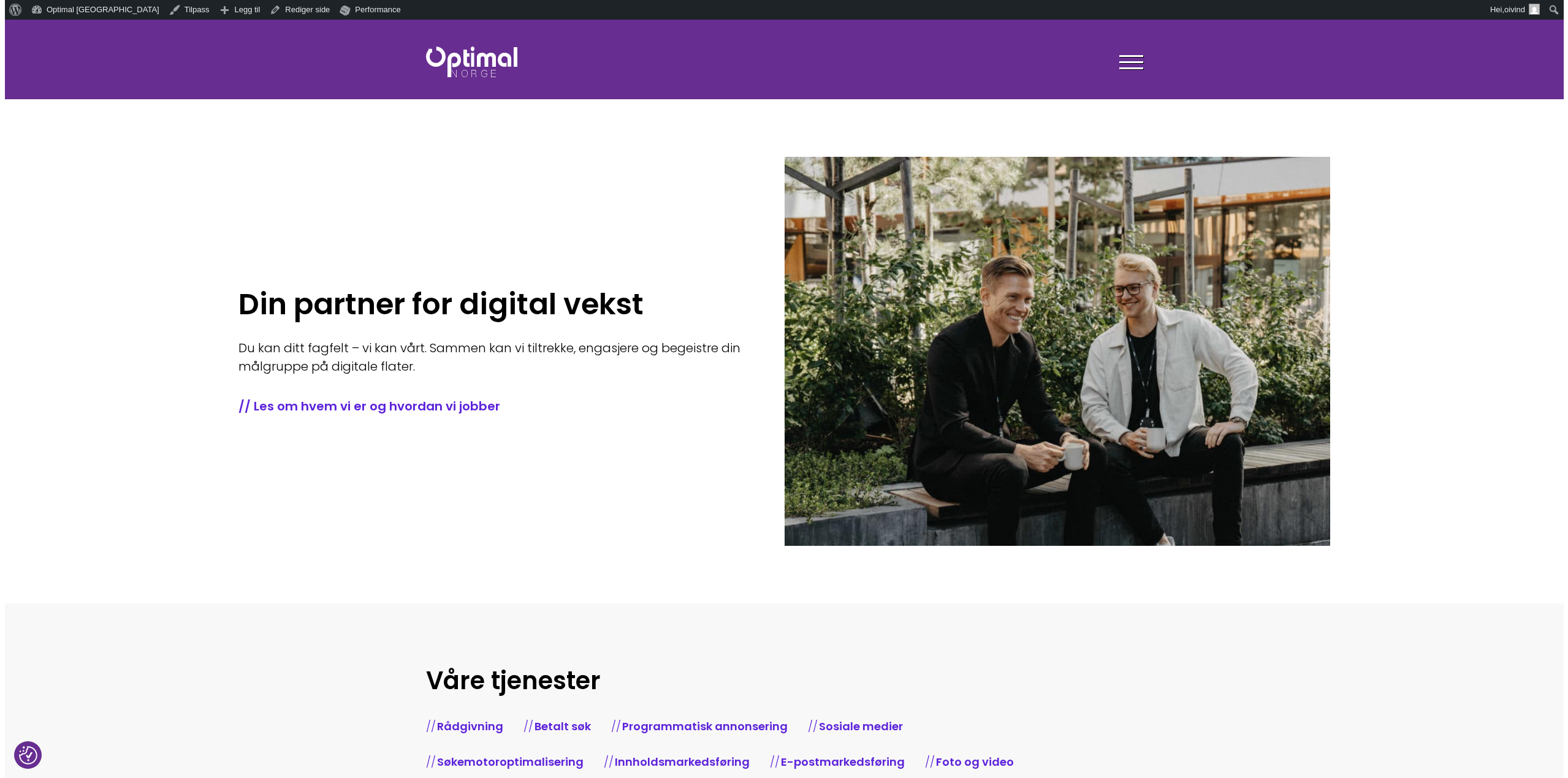
scroll to position [122, 0]
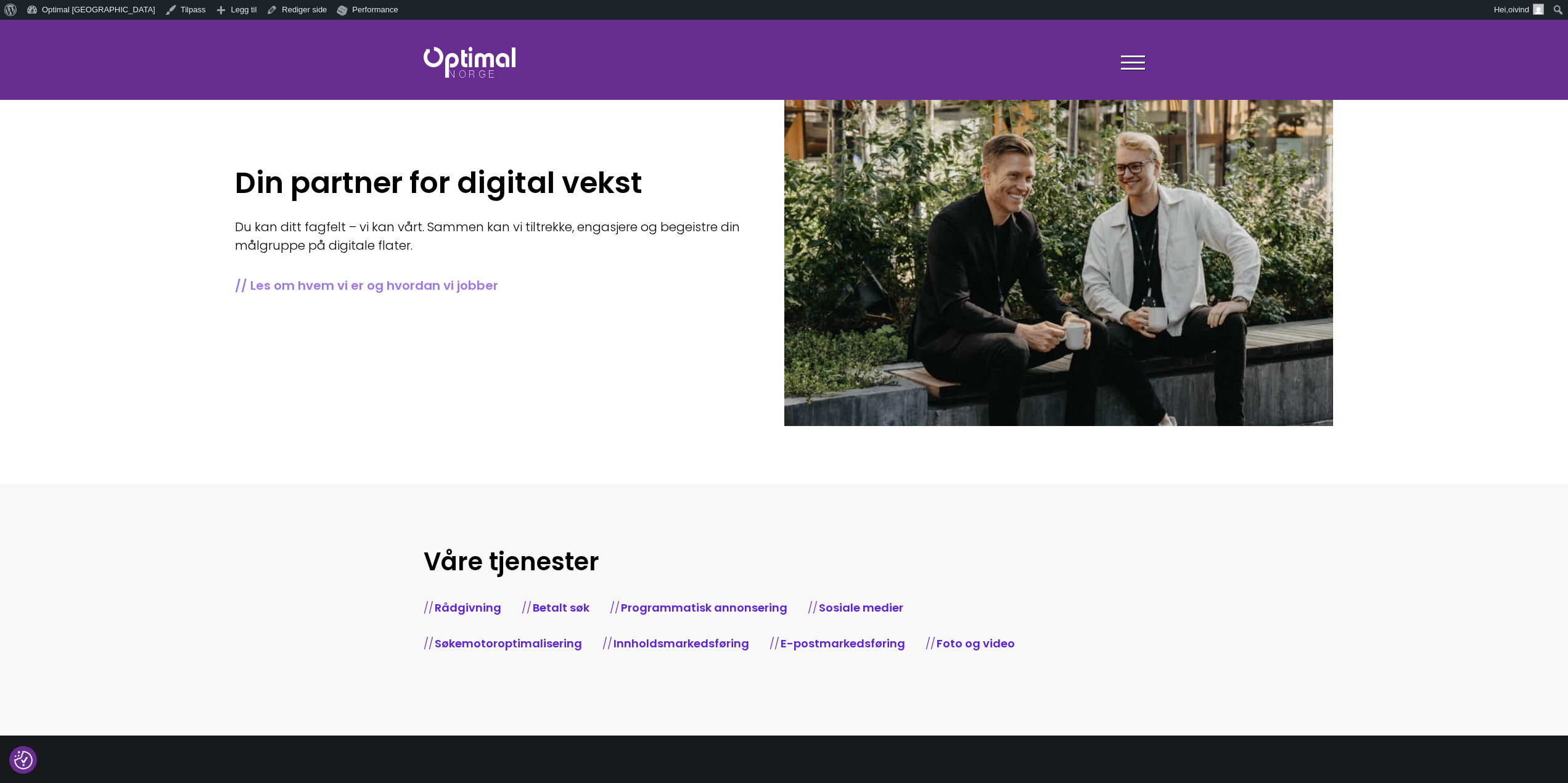
click at [515, 274] on div "Din partner for digital vekst Du kan ditt fagfelt – vi kan vårt. Sammen kan vi …" at bounding box center [509, 230] width 549 height 128
click at [366, 190] on h1 "Din partner for digital vekst" at bounding box center [490, 183] width 512 height 35
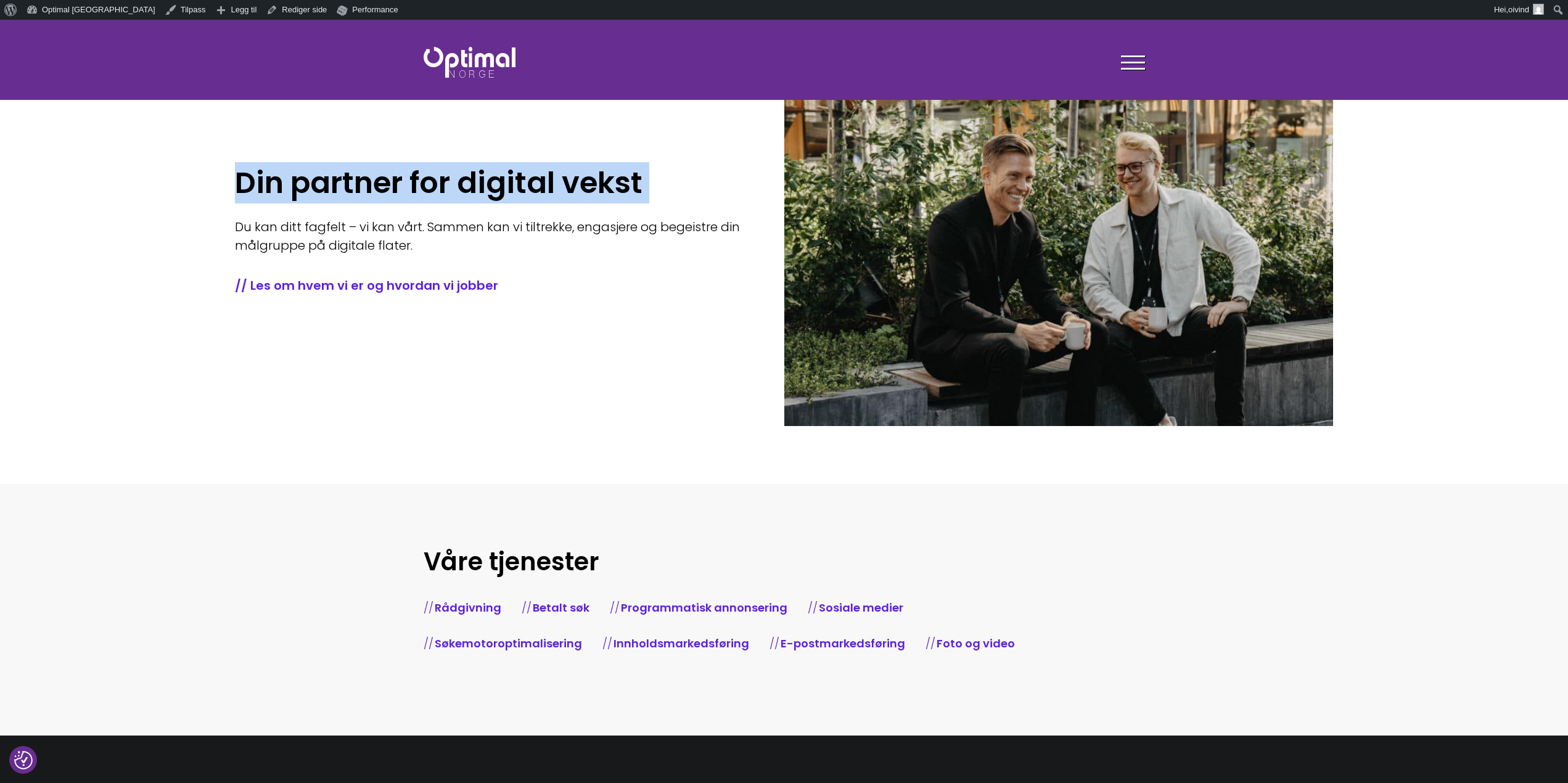
click at [366, 190] on h1 "Din partner for digital vekst" at bounding box center [490, 183] width 512 height 35
copy div "Din partner for digital vekst"
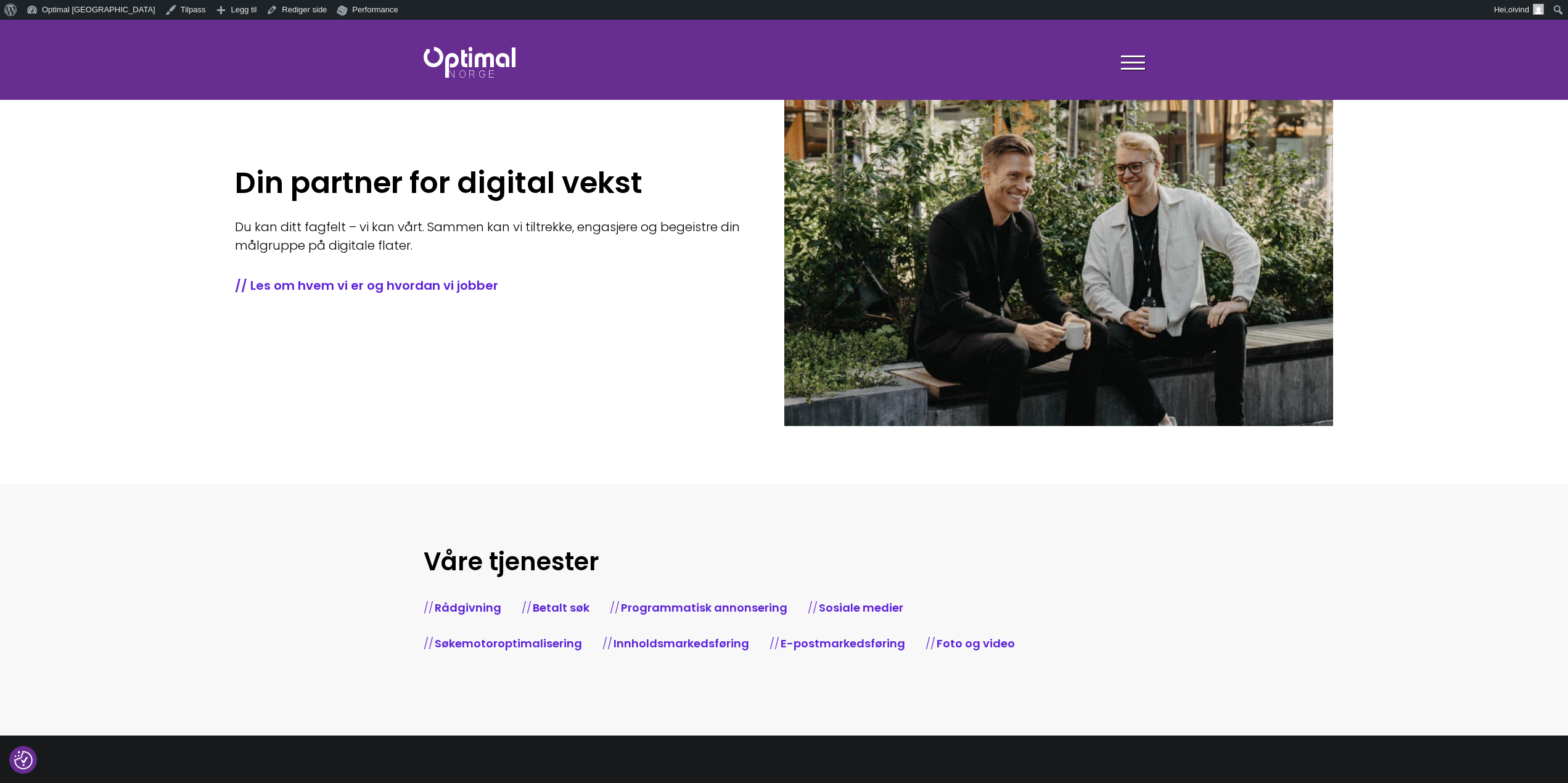
click at [1132, 58] on div at bounding box center [1133, 65] width 24 height 31
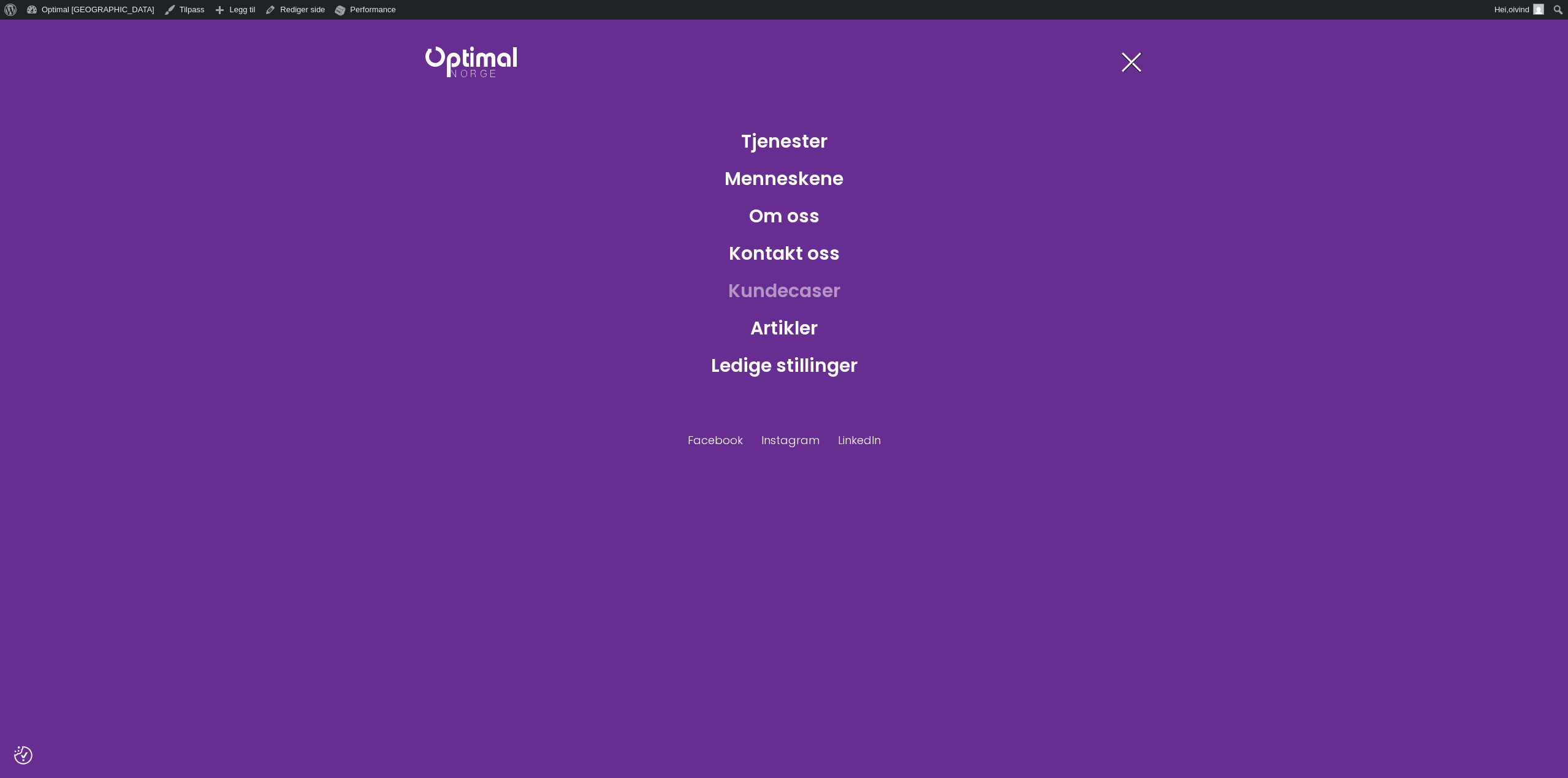
click at [793, 287] on link "Kundecaser" at bounding box center [784, 290] width 132 height 39
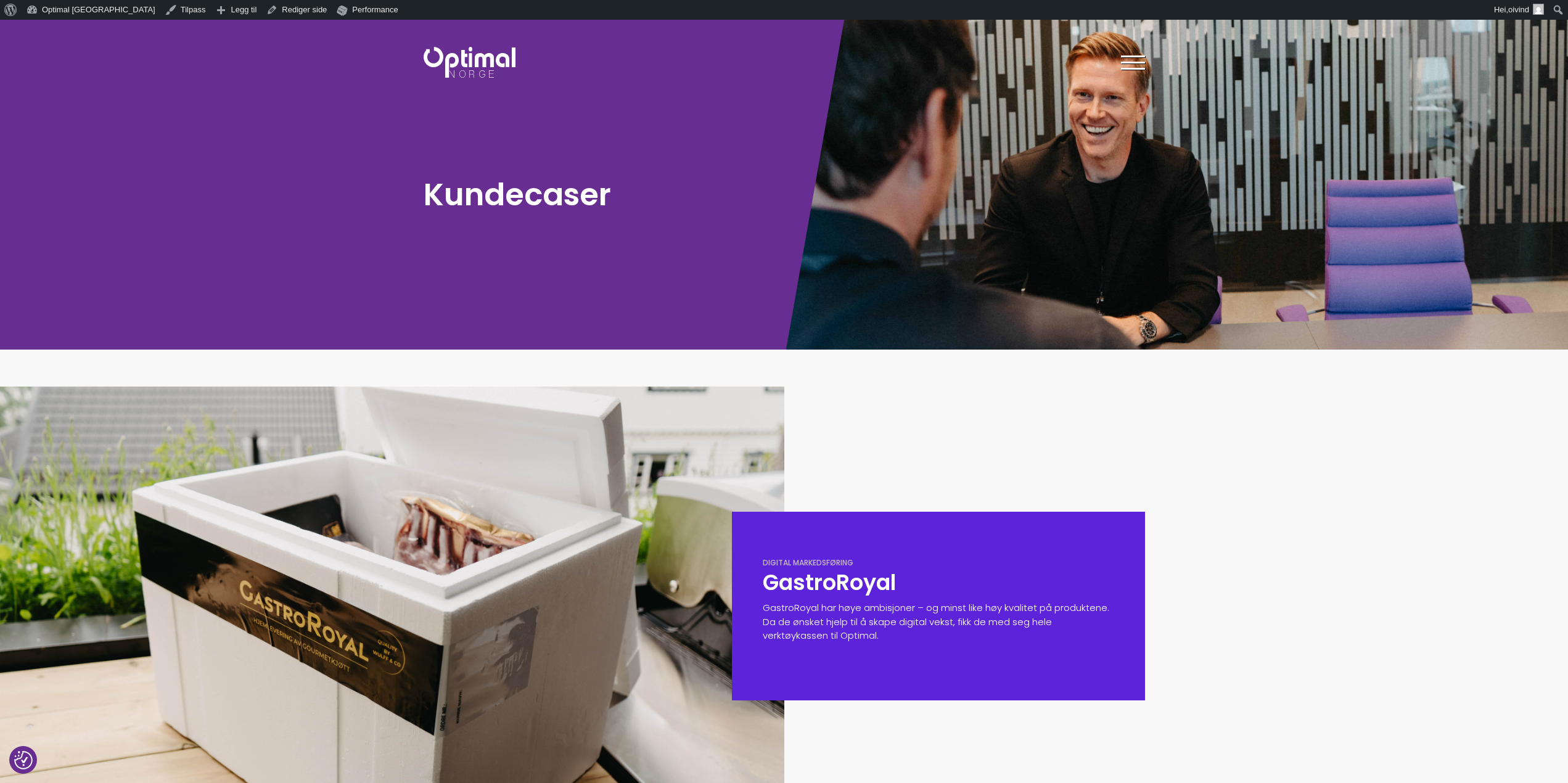
scroll to position [308, 0]
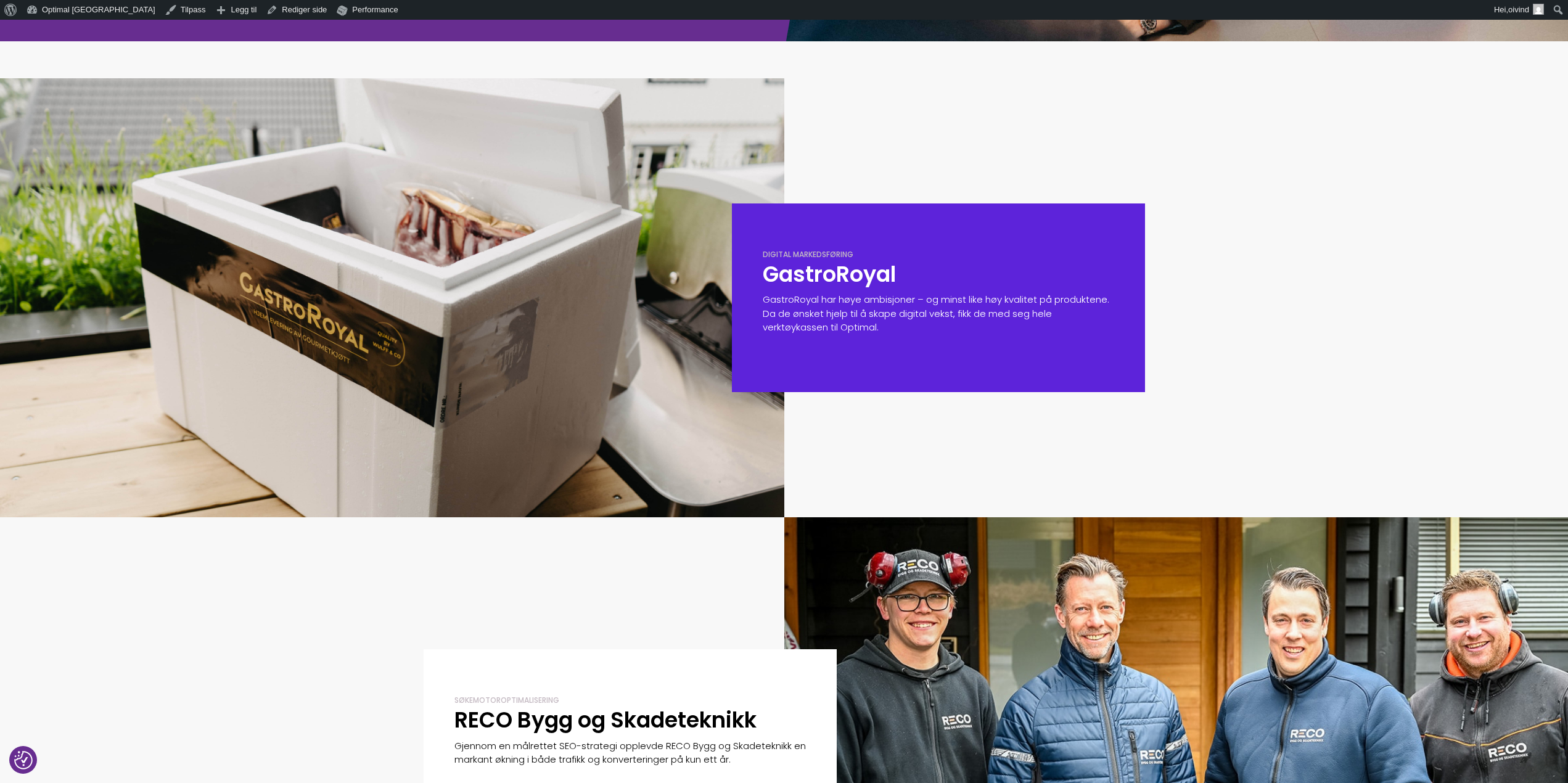
click at [854, 298] on p "GastroRoyal har høye ambisjoner – og minst like høy kvalitet på produktene. Da …" at bounding box center [938, 313] width 352 height 42
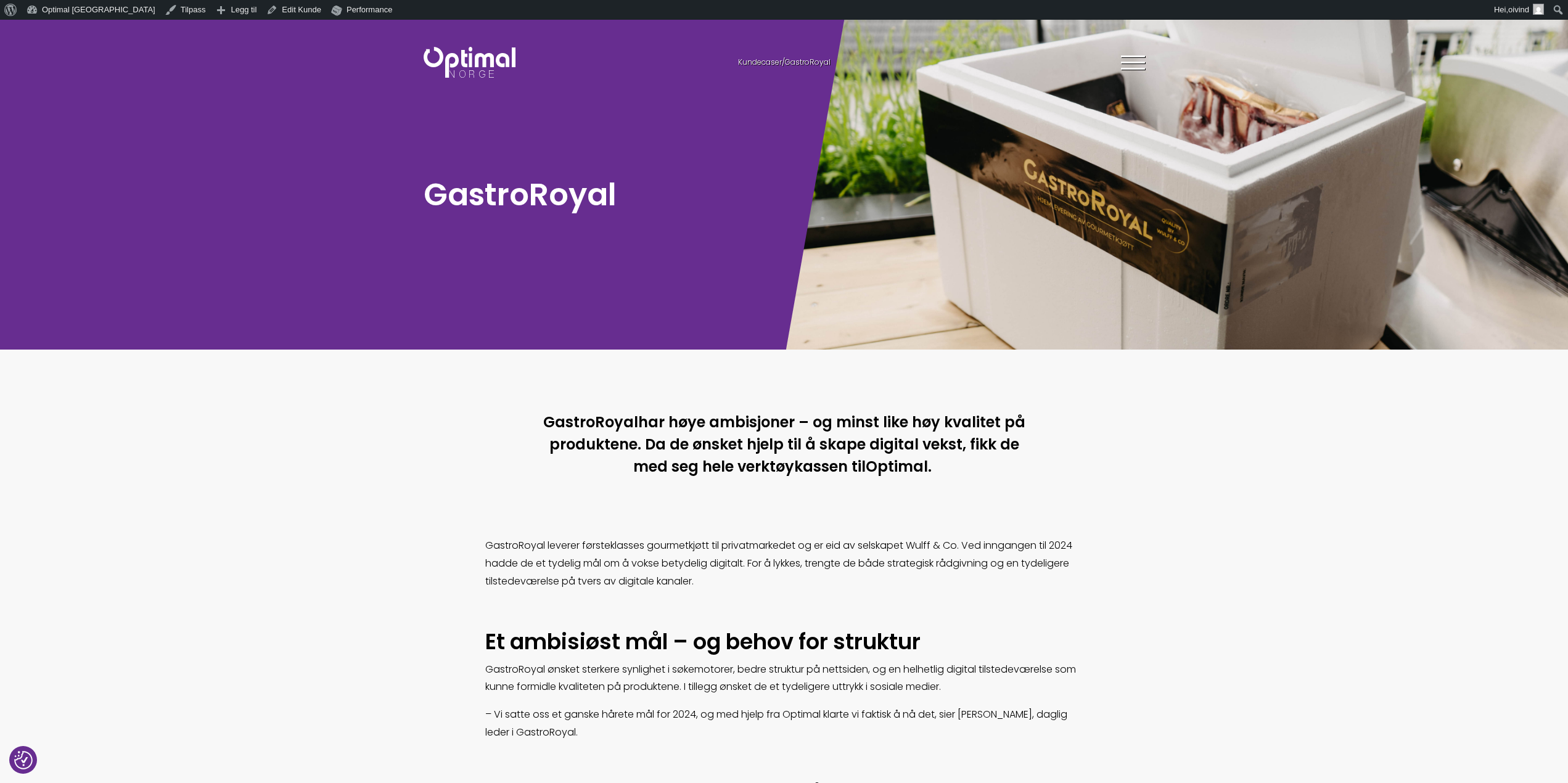
click at [544, 194] on h1 "GastroRoyal" at bounding box center [601, 194] width 355 height 40
copy div "GastroRoyal"
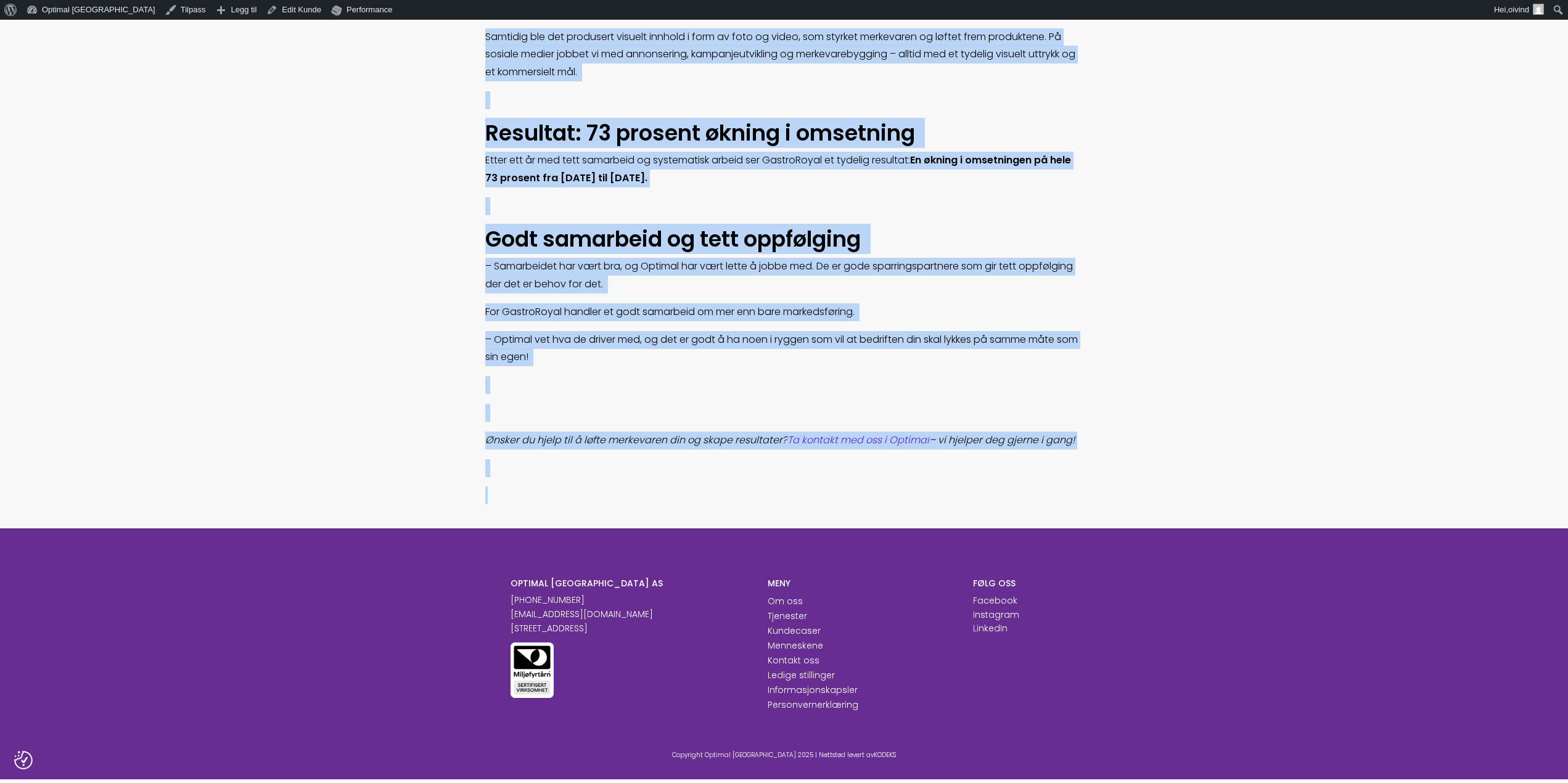
scroll to position [925, 0]
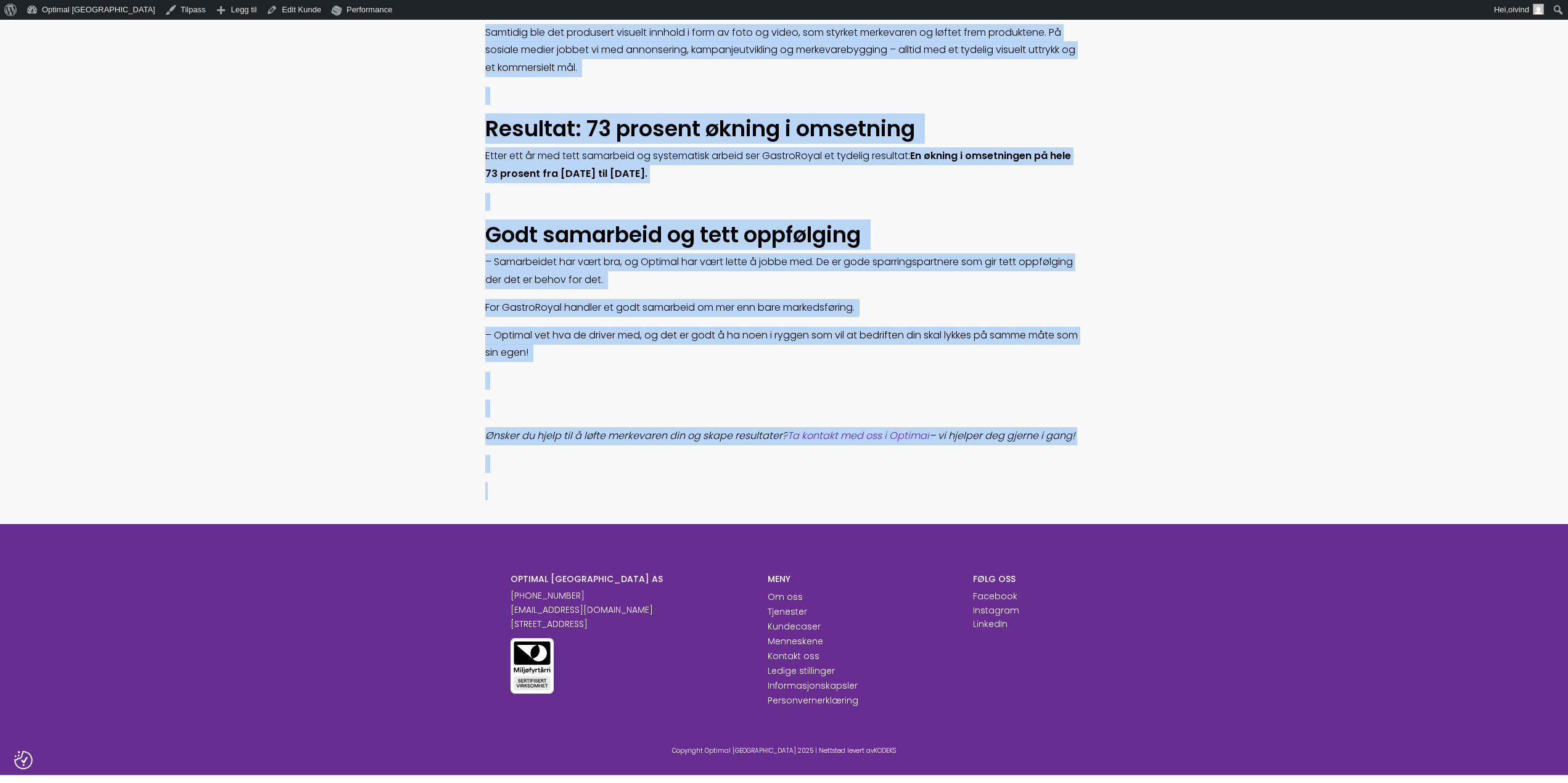
drag, startPoint x: 532, startPoint y: 410, endPoint x: 1108, endPoint y: 443, distance: 576.9
copy body "GastroRoyal har høye ambisjoner – og minst like høy kvalitet på produktene. Da …"
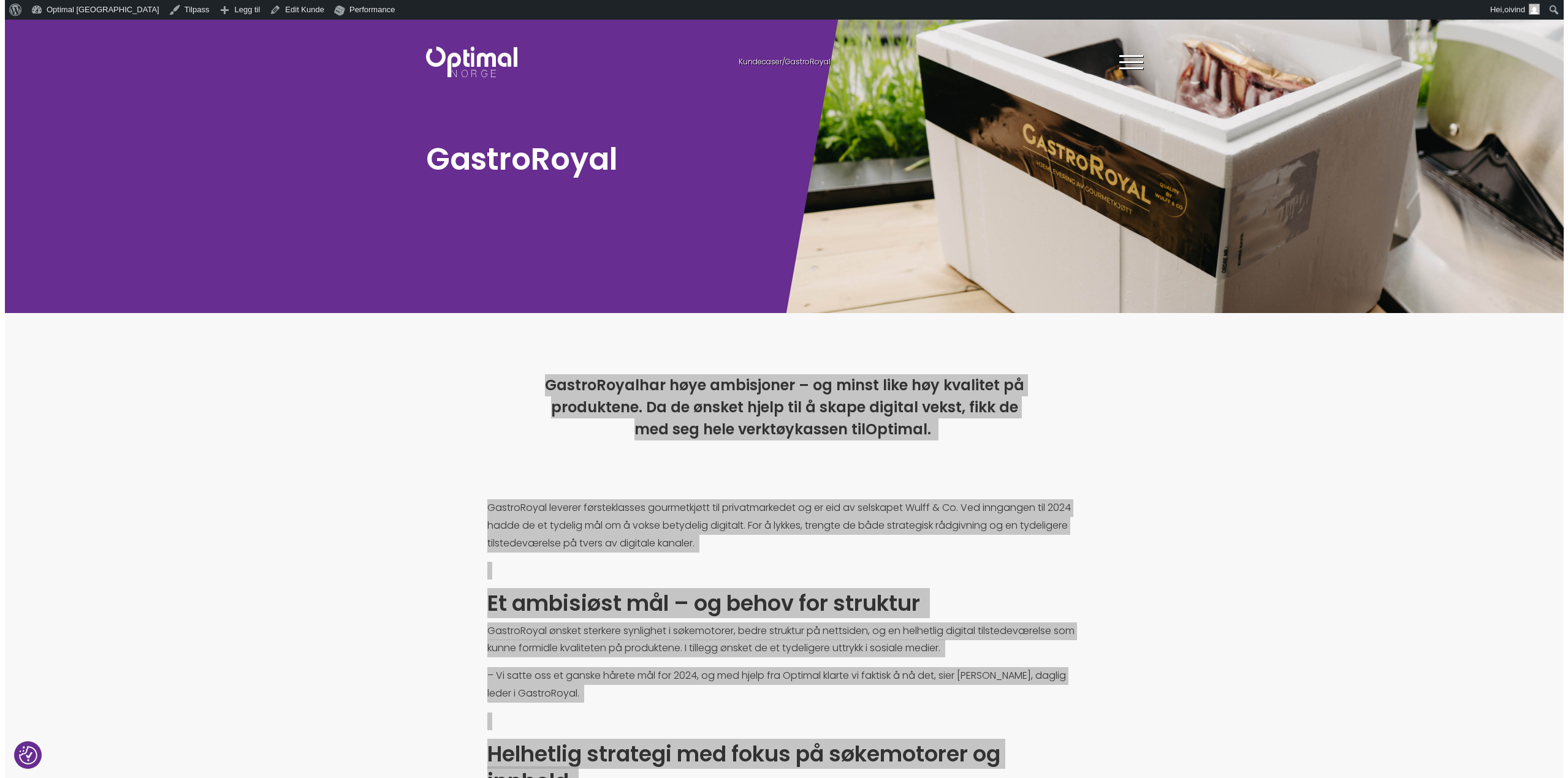
scroll to position [0, 0]
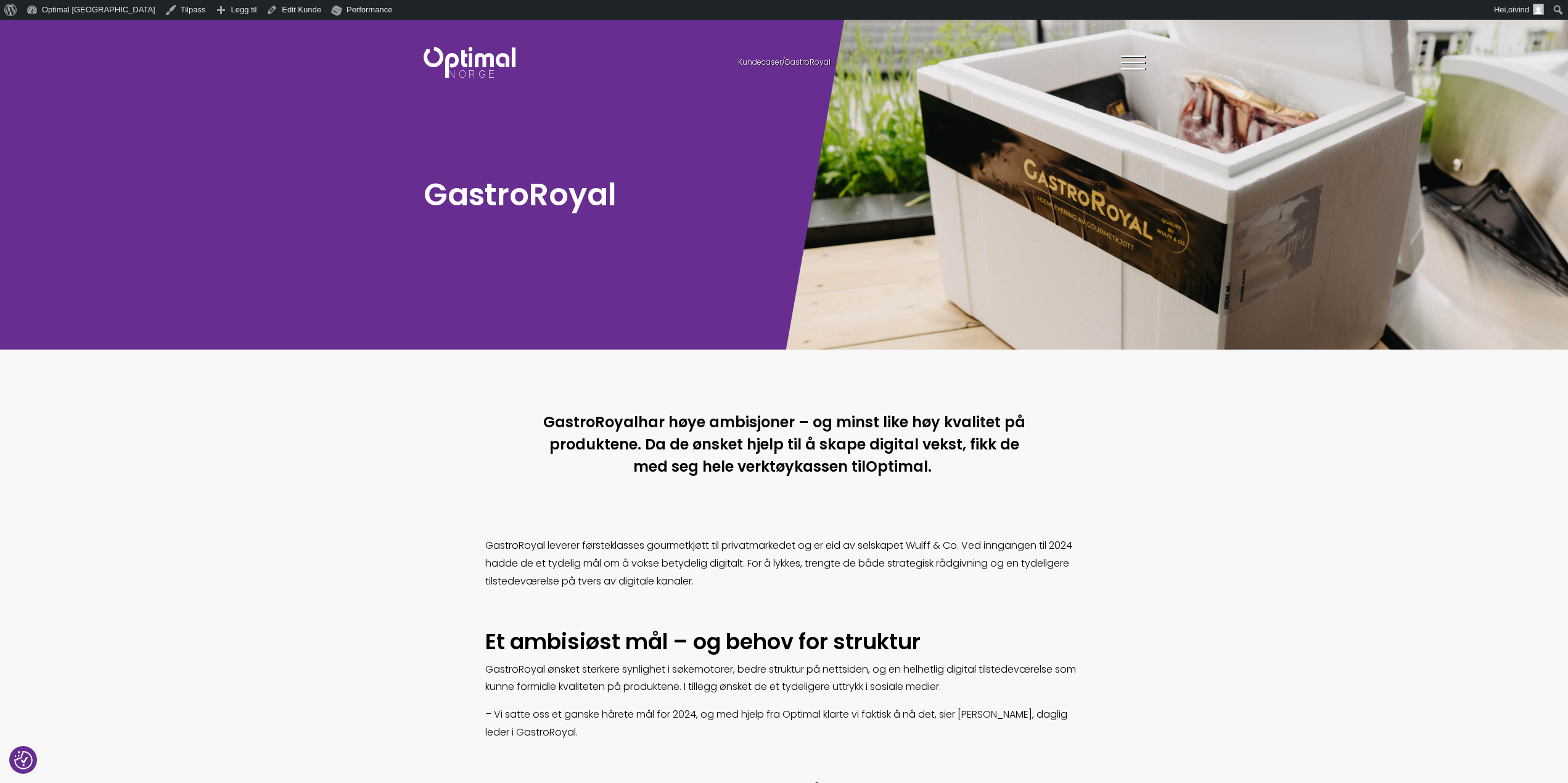
click at [614, 292] on div "GastroRoyal" at bounding box center [596, 184] width 376 height 329
click at [1128, 56] on span at bounding box center [1133, 56] width 24 height 2
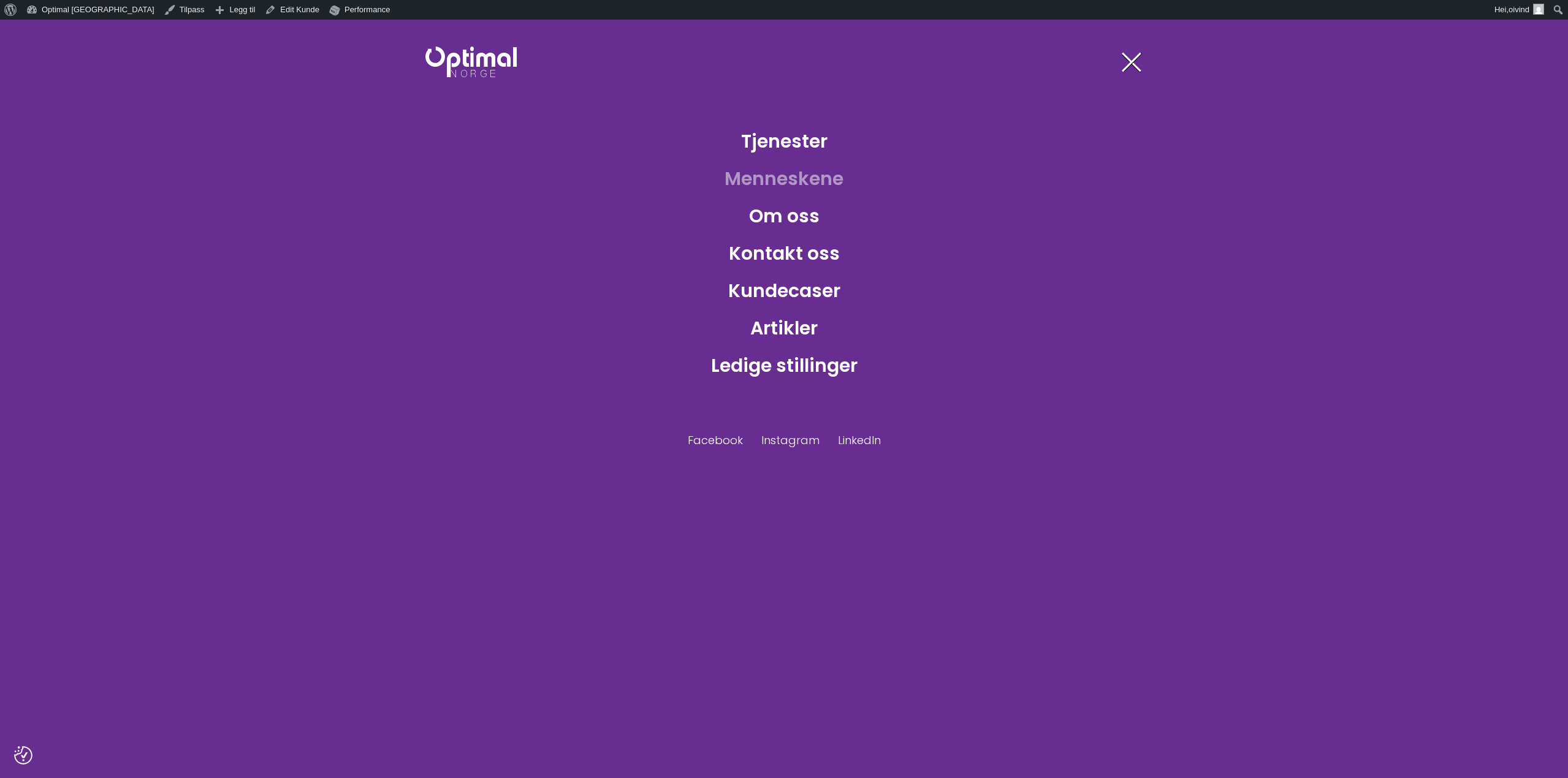
click at [776, 183] on link "Menneskene" at bounding box center [784, 178] width 139 height 39
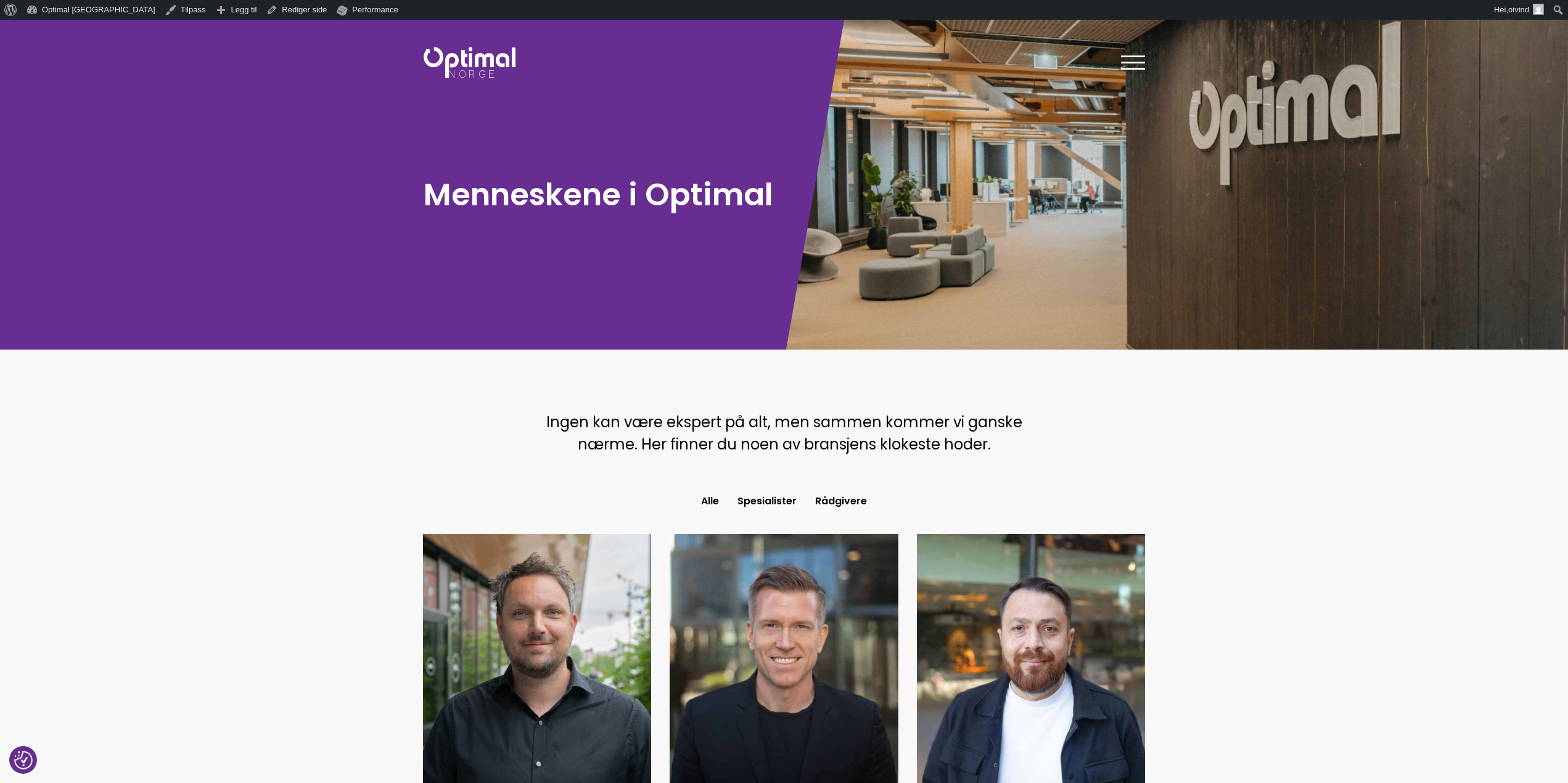
click at [668, 432] on p "Ingen kan være ekspert på alt, men sammen kommer vi ganske nærme. Her finner du…" at bounding box center [784, 433] width 487 height 45
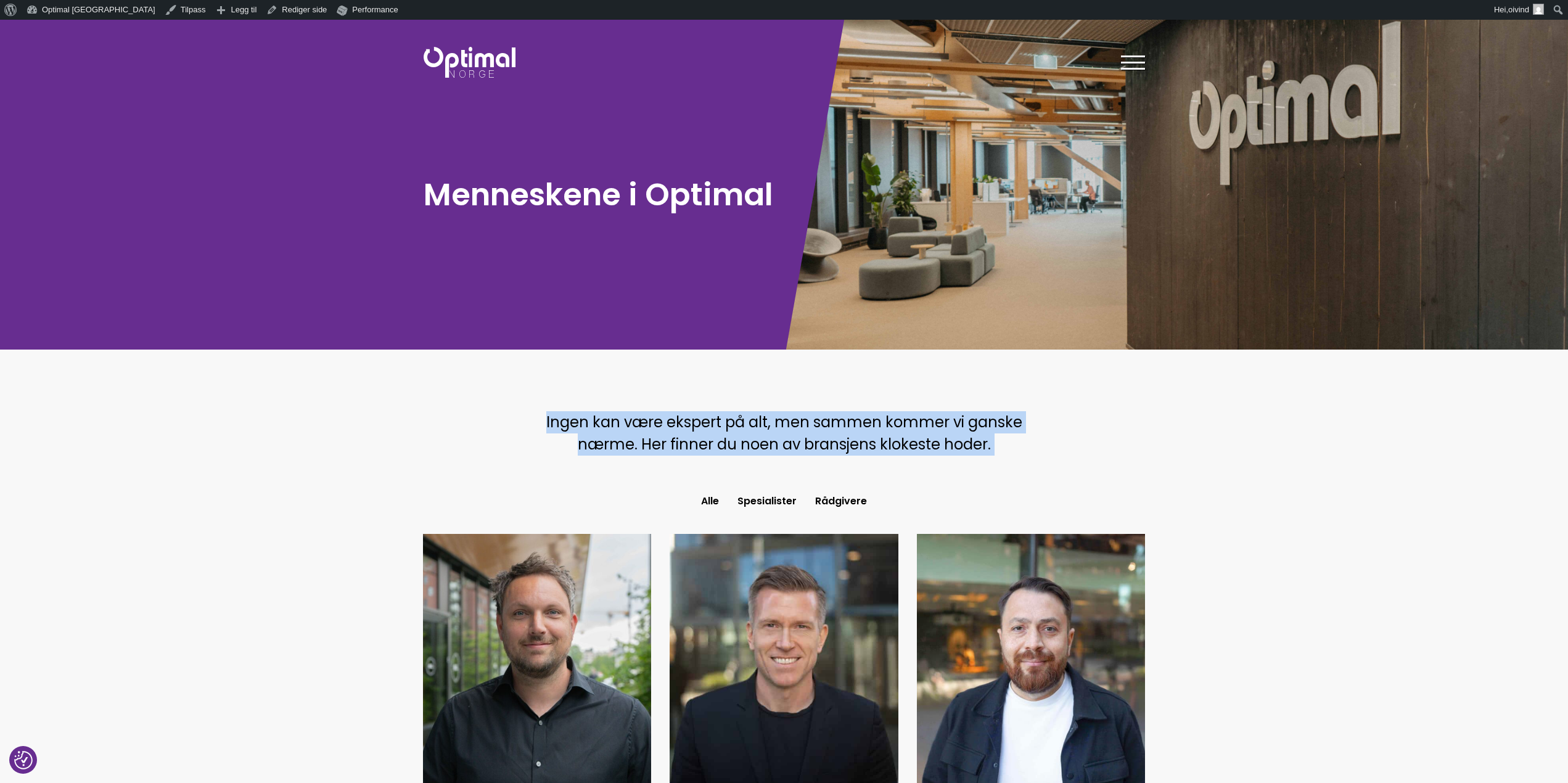
click at [668, 432] on p "Ingen kan være ekspert på alt, men sammen kommer vi ganske nærme. Her finner du…" at bounding box center [784, 433] width 487 height 45
copy body "Ingen kan være ekspert på alt, men sammen kommer vi ganske nærme. Her finner du…"
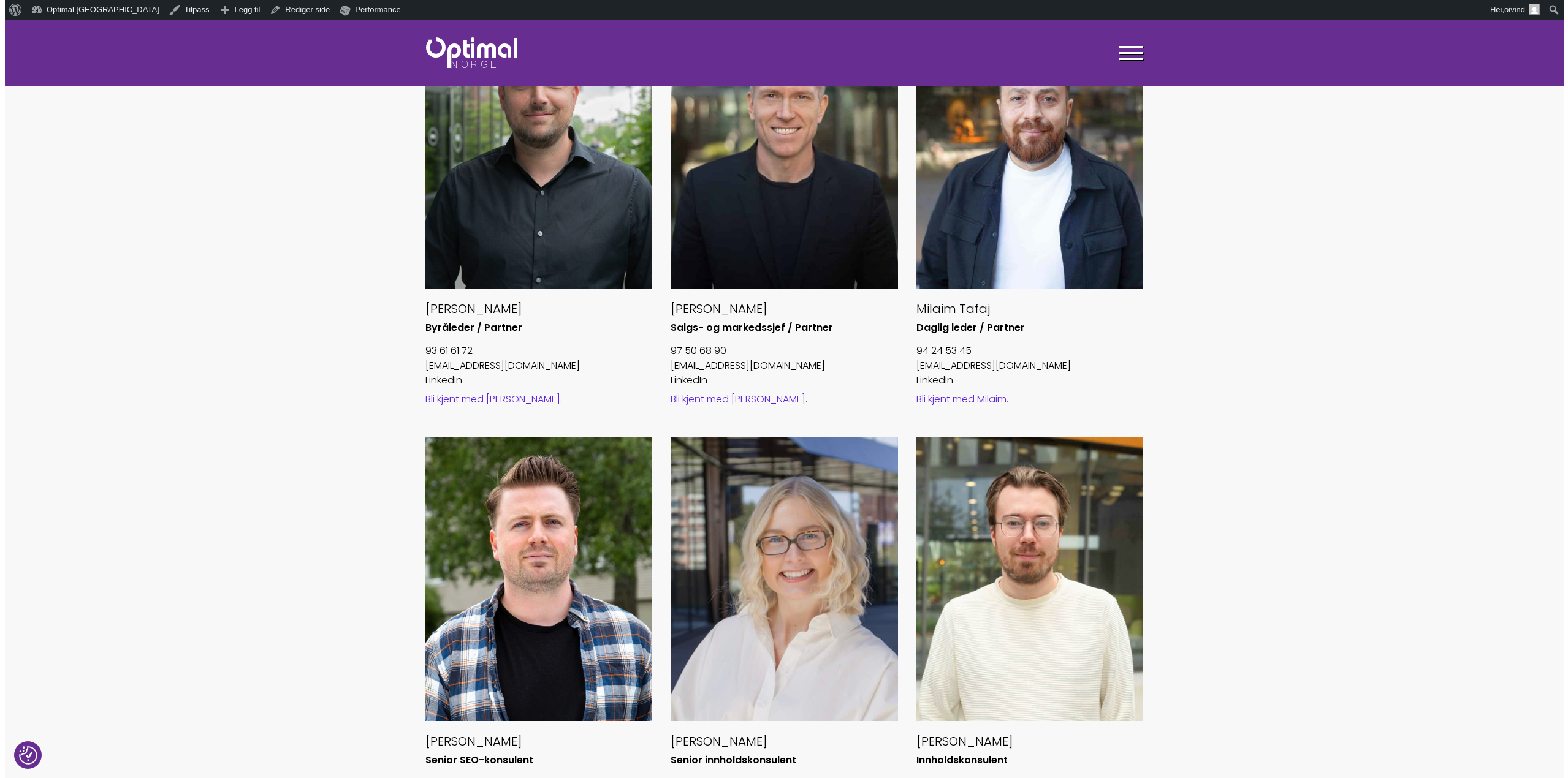
scroll to position [306, 0]
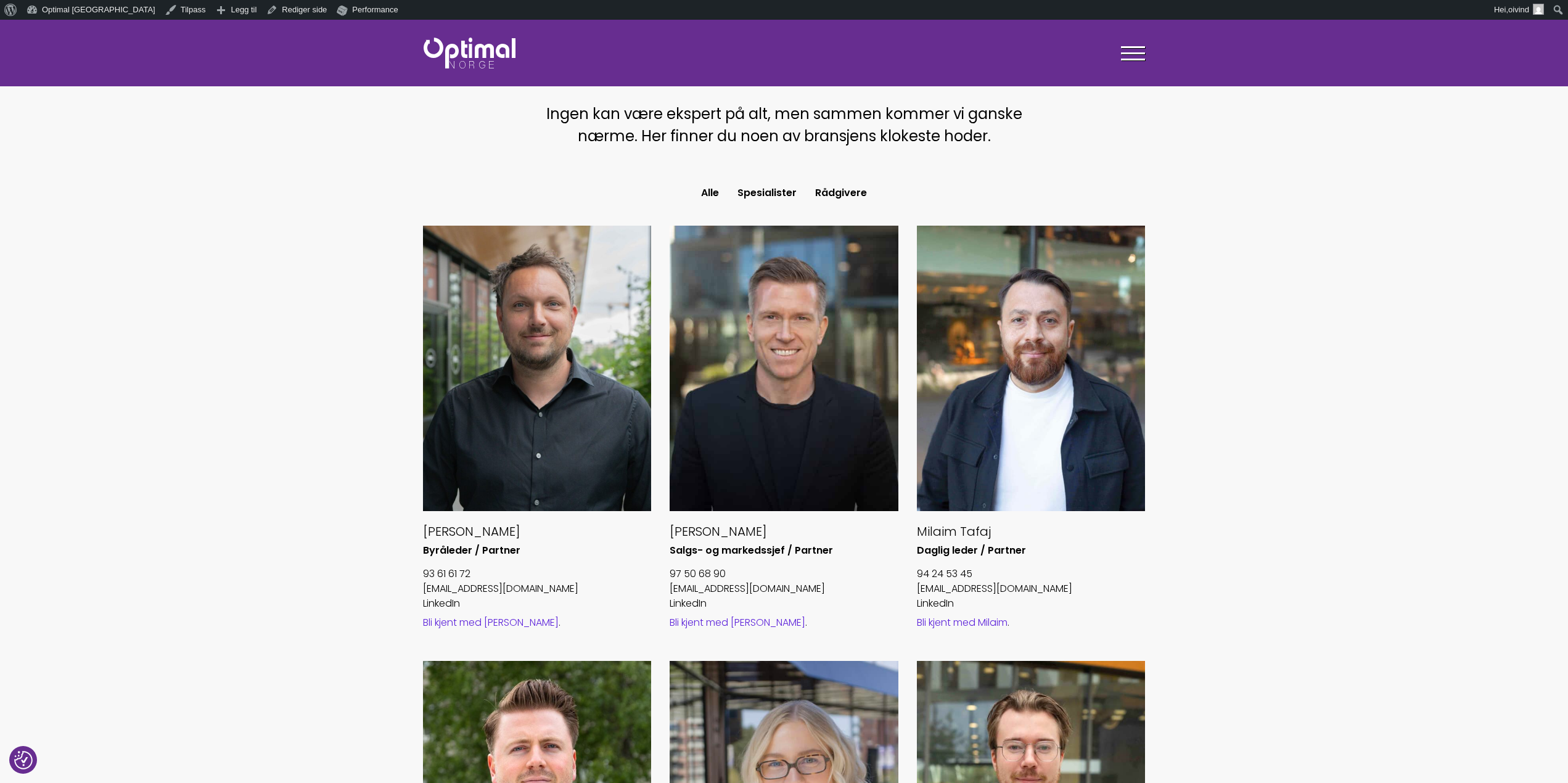
click at [1118, 55] on div "Tjenester Menneskene Om oss Kontakt oss Kundecaser Artikler Ledige stillinger F…" at bounding box center [969, 52] width 352 height 36
click at [1145, 54] on div "Tjenester Menneskene Om oss Kontakt oss Kundecaser Artikler Ledige stillinger F…" at bounding box center [969, 52] width 370 height 36
click at [1130, 50] on div at bounding box center [1133, 55] width 24 height 31
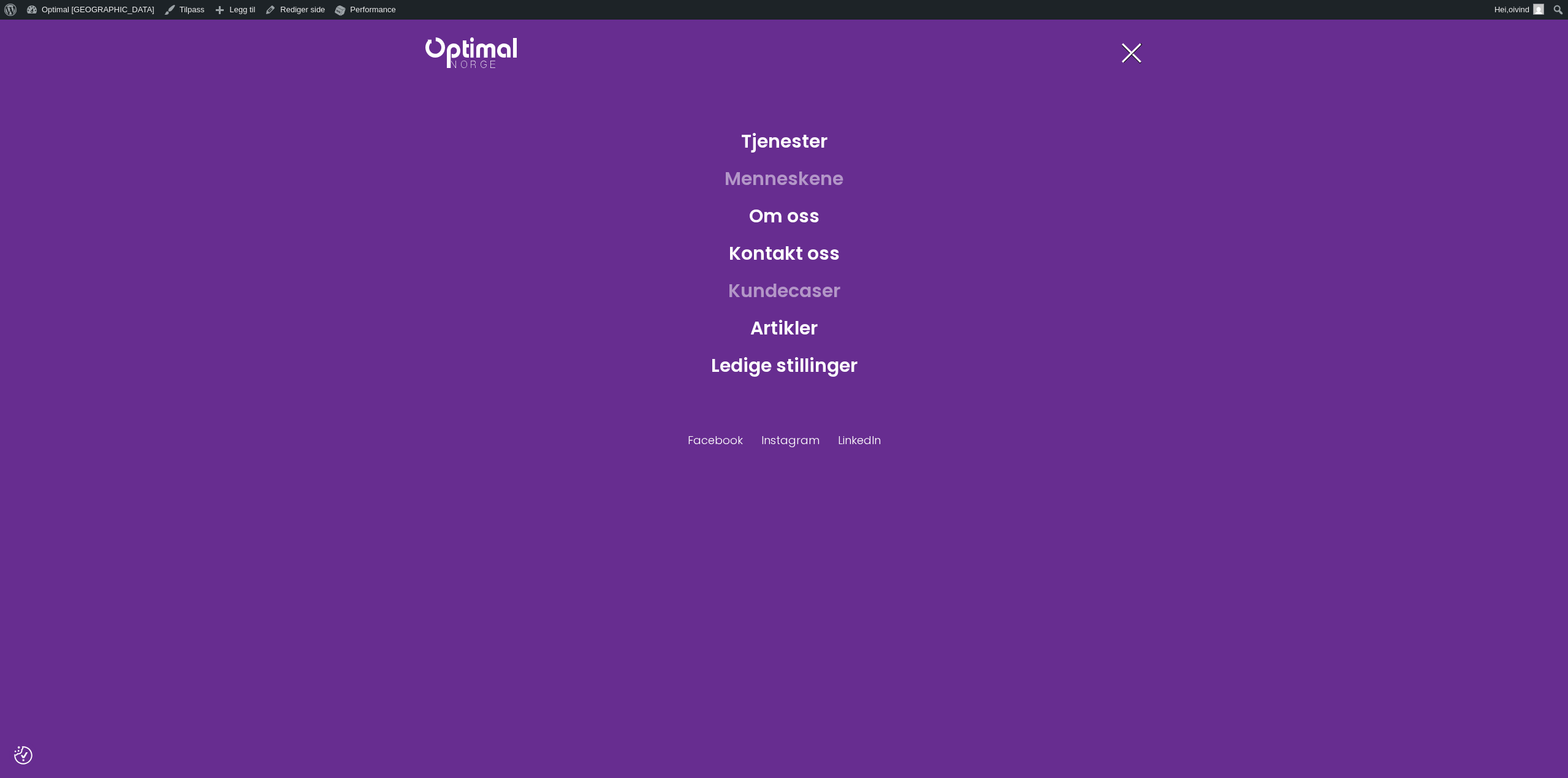
click at [789, 280] on link "Kundecaser" at bounding box center [784, 290] width 132 height 39
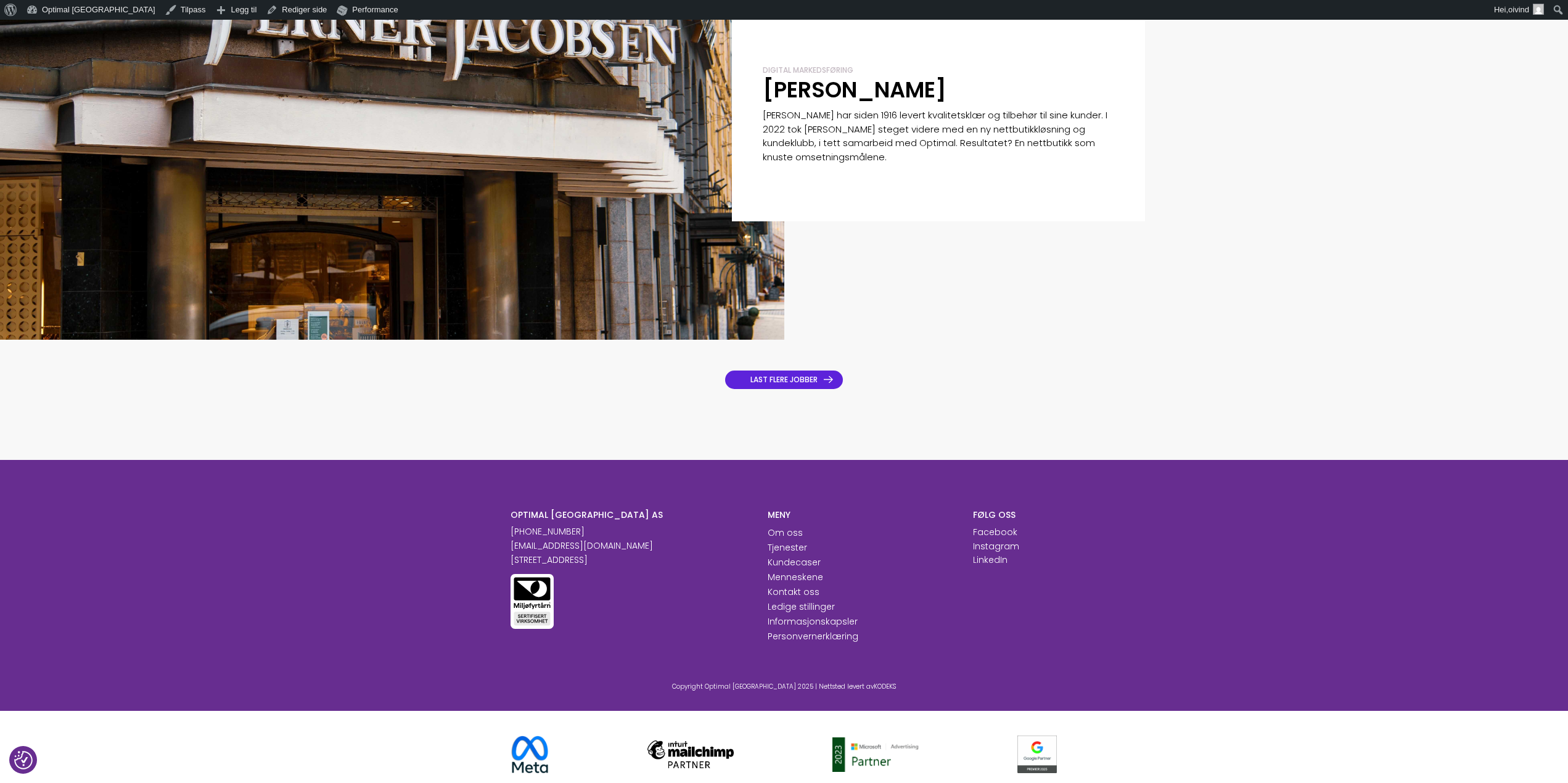
scroll to position [1379, 0]
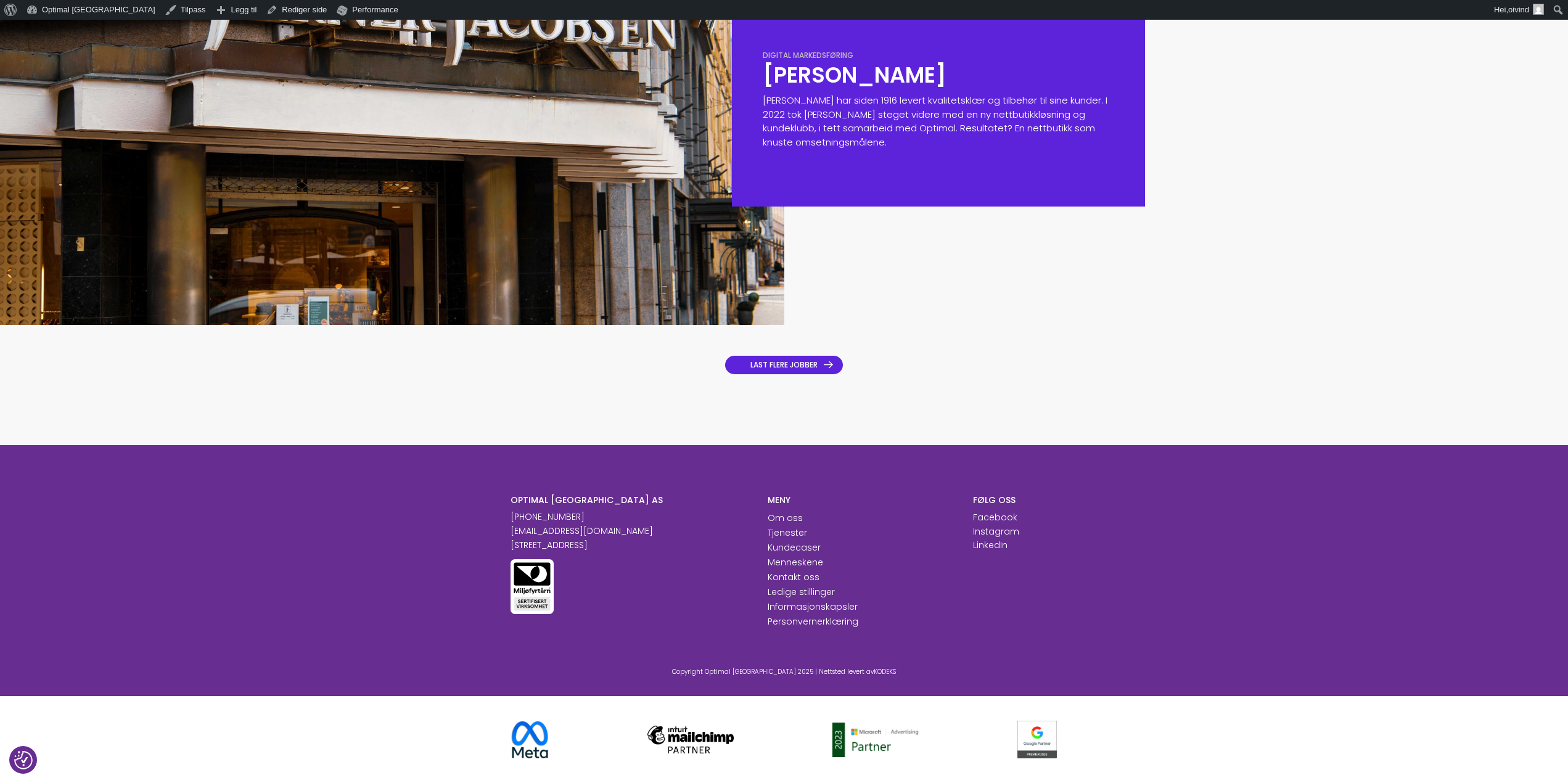
click at [877, 57] on div "Digital markedsføring" at bounding box center [938, 55] width 352 height 11
